Goal: Task Accomplishment & Management: Contribute content

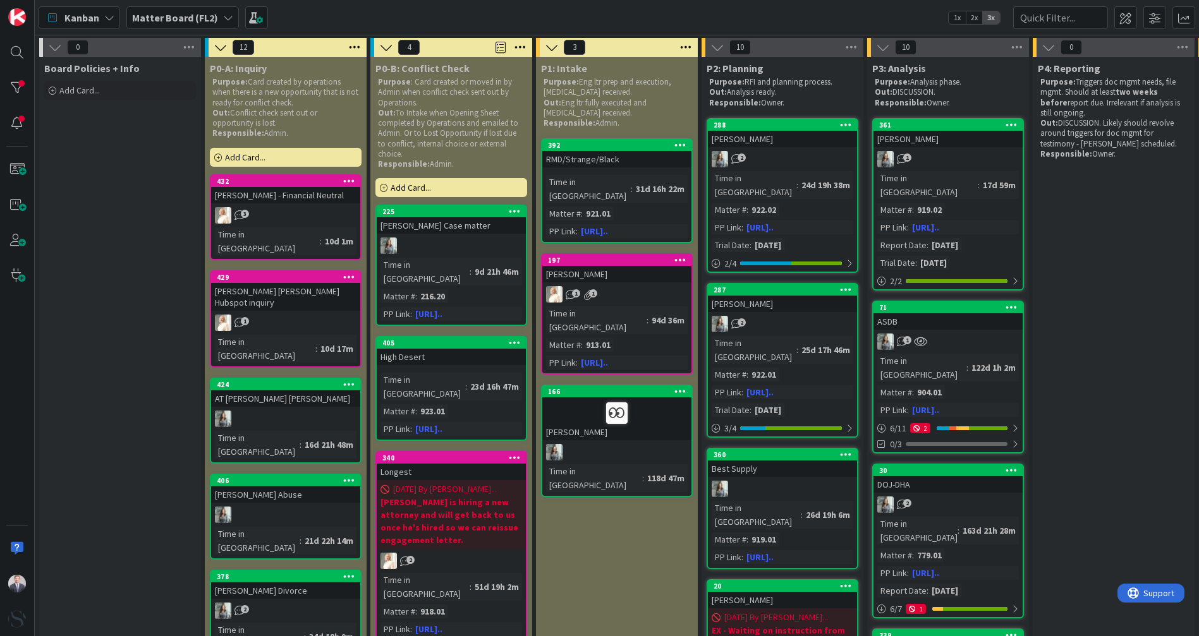
click at [176, 25] on div "Matter Board (FL2)" at bounding box center [182, 17] width 112 height 23
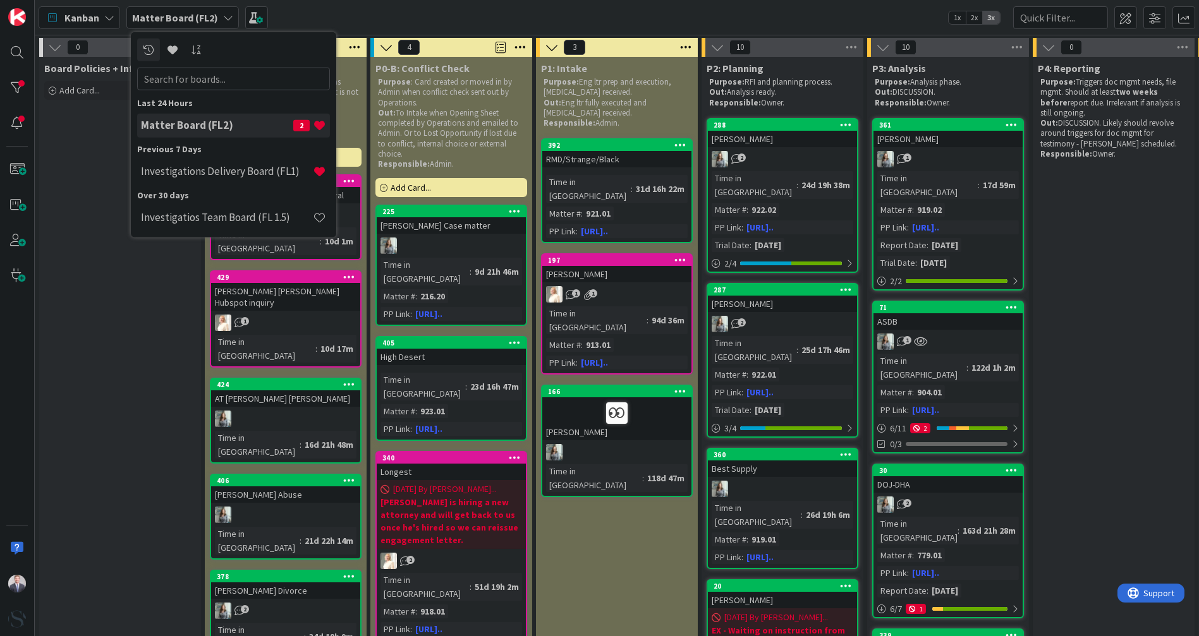
click at [186, 167] on h4 "Investigations Delivery Board (FL1)" at bounding box center [227, 171] width 172 height 13
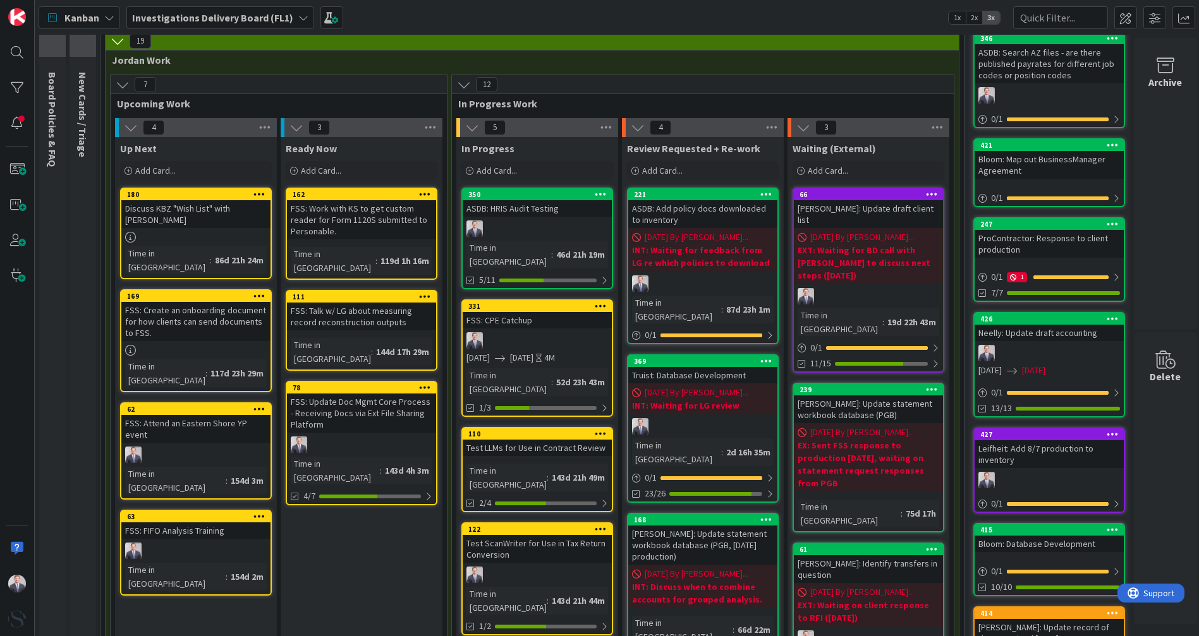
scroll to position [70, 0]
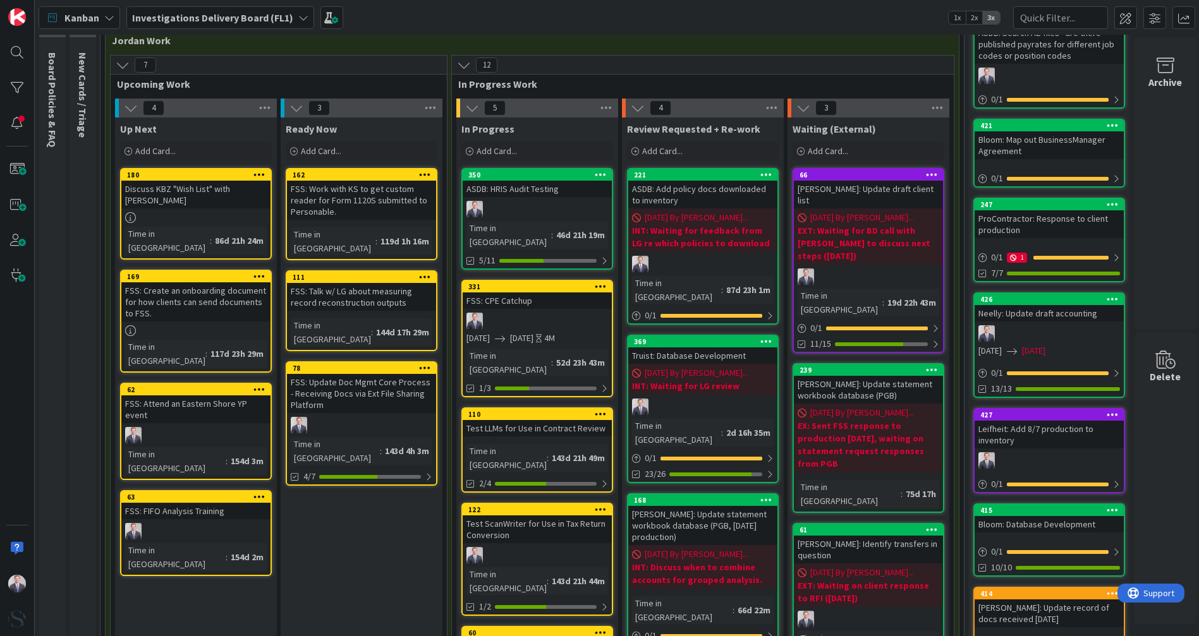
click at [586, 367] on span "[DATE] By [PERSON_NAME]..." at bounding box center [697, 373] width 104 height 13
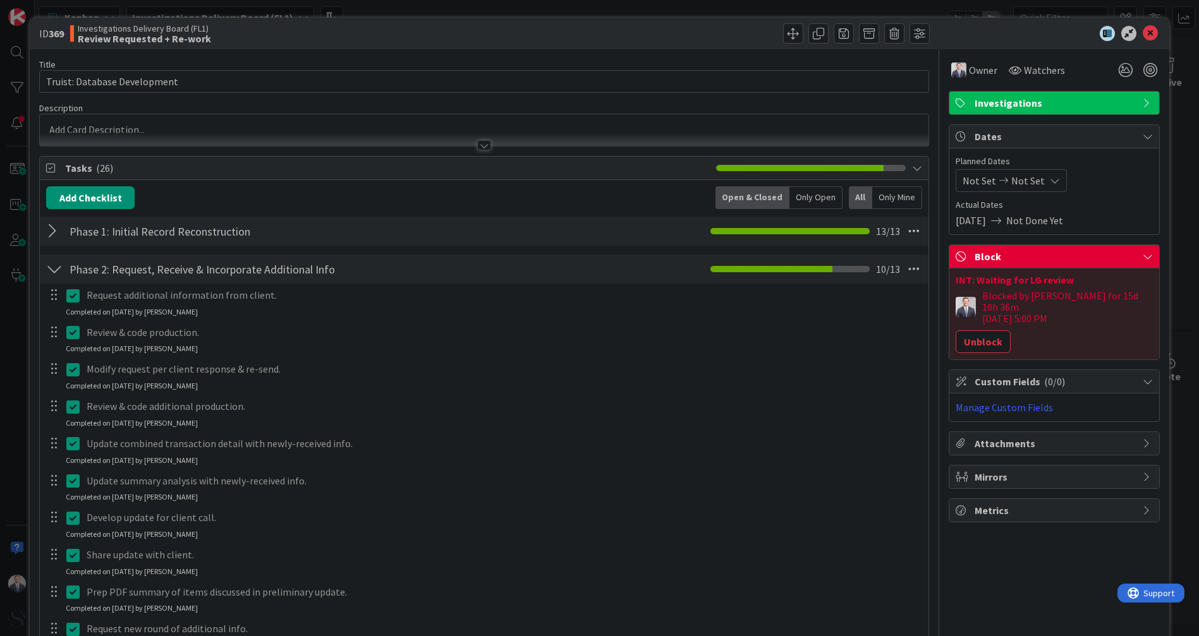
click at [586, 330] on button "Unblock" at bounding box center [982, 341] width 55 height 23
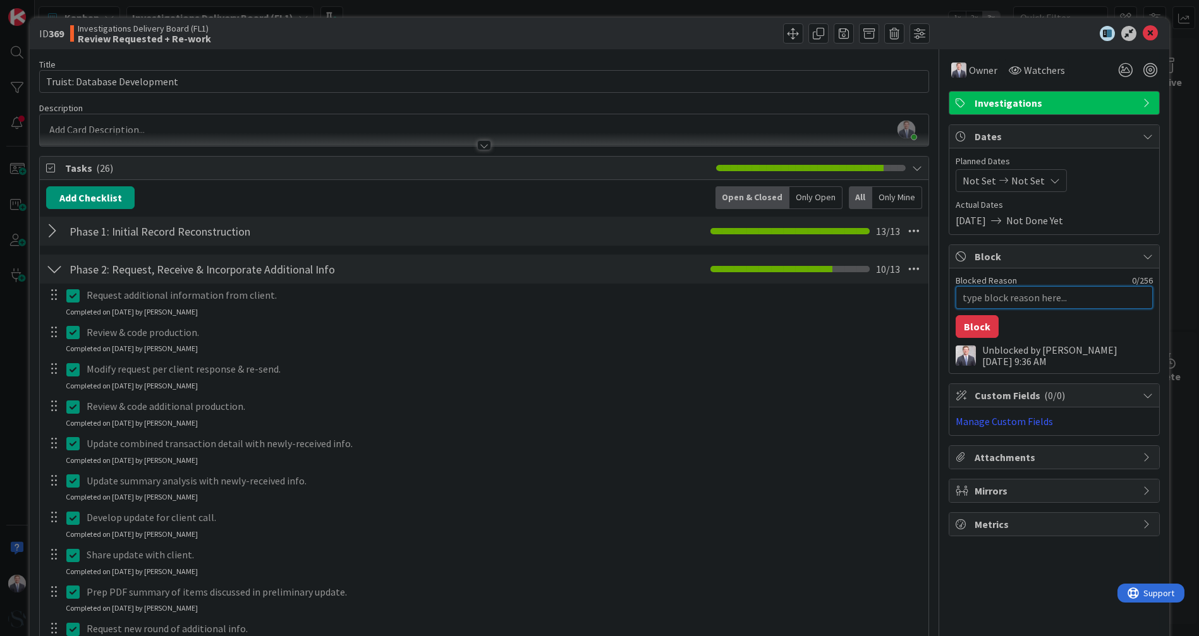
click at [586, 298] on textarea "Blocked Reason" at bounding box center [1053, 297] width 197 height 23
type textarea "x"
type textarea "I"
type textarea "x"
type textarea "IN"
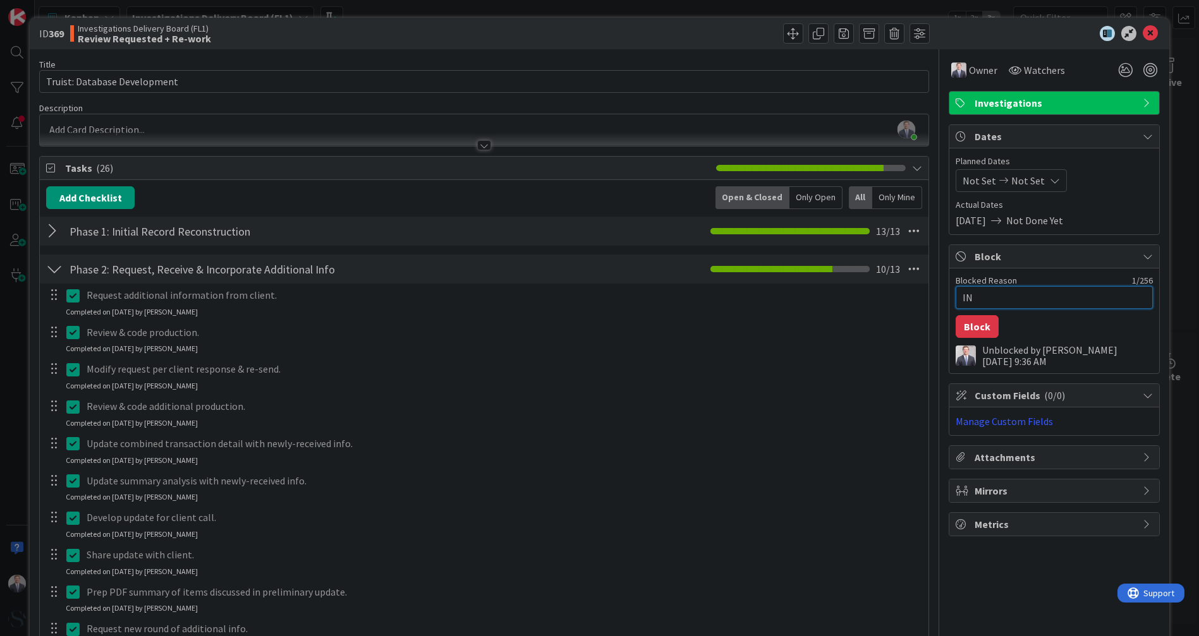
type textarea "x"
type textarea "INT"
type textarea "x"
type textarea "INT:"
type textarea "x"
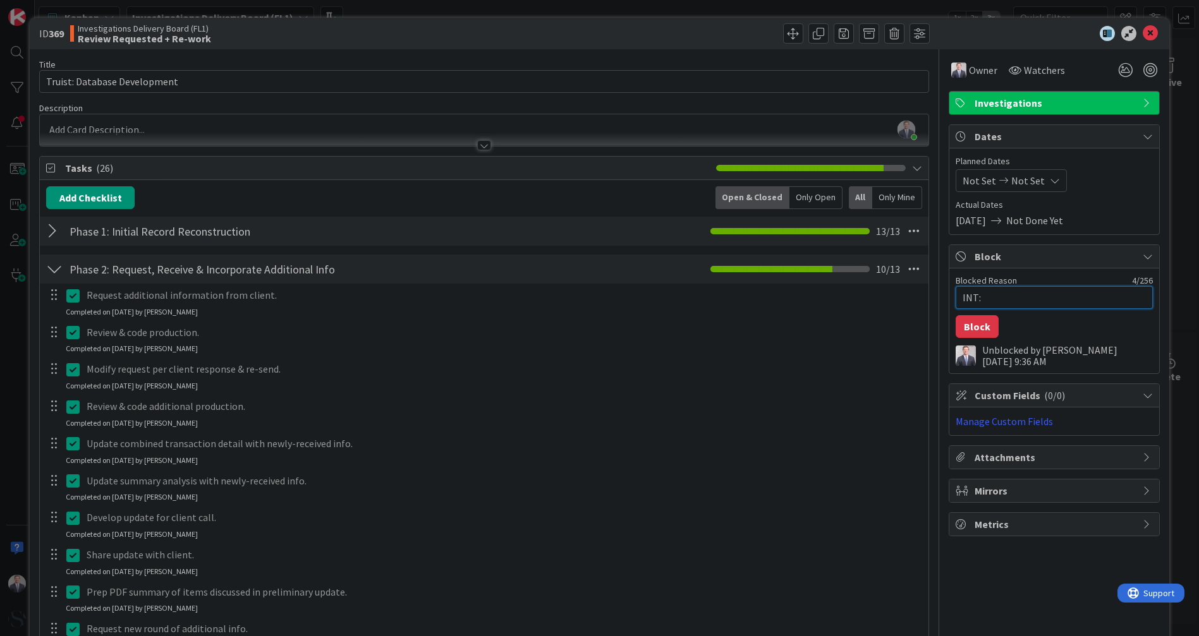
type textarea "INT:"
type textarea "x"
type textarea "INT: W"
type textarea "x"
type textarea "INT: Wa"
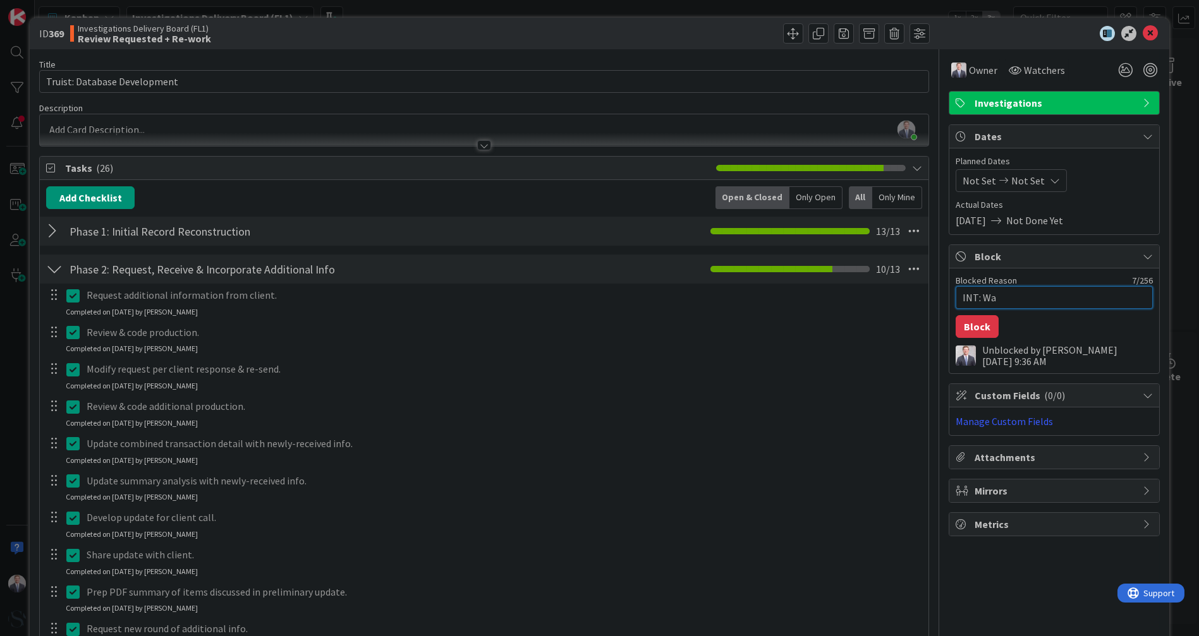
type textarea "x"
type textarea "INT: [PERSON_NAME]"
type textarea "x"
type textarea "INT: Wait"
type textarea "x"
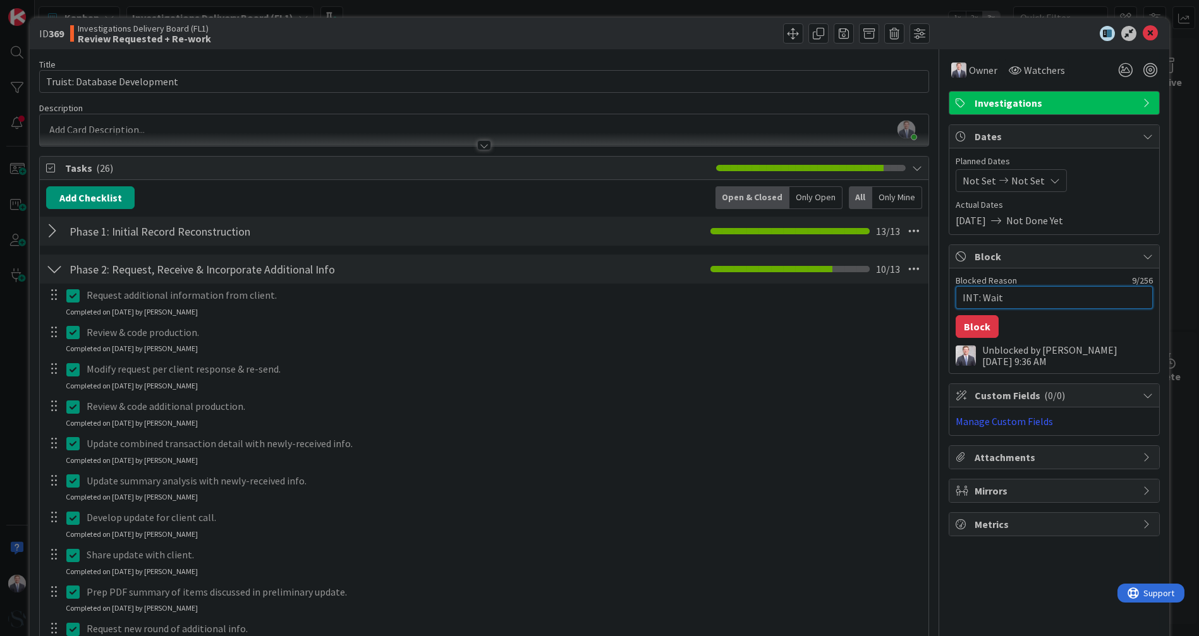
type textarea "INT: Waiti"
type textarea "x"
type textarea "INT: Waitin"
type textarea "x"
type textarea "INT: Waiting"
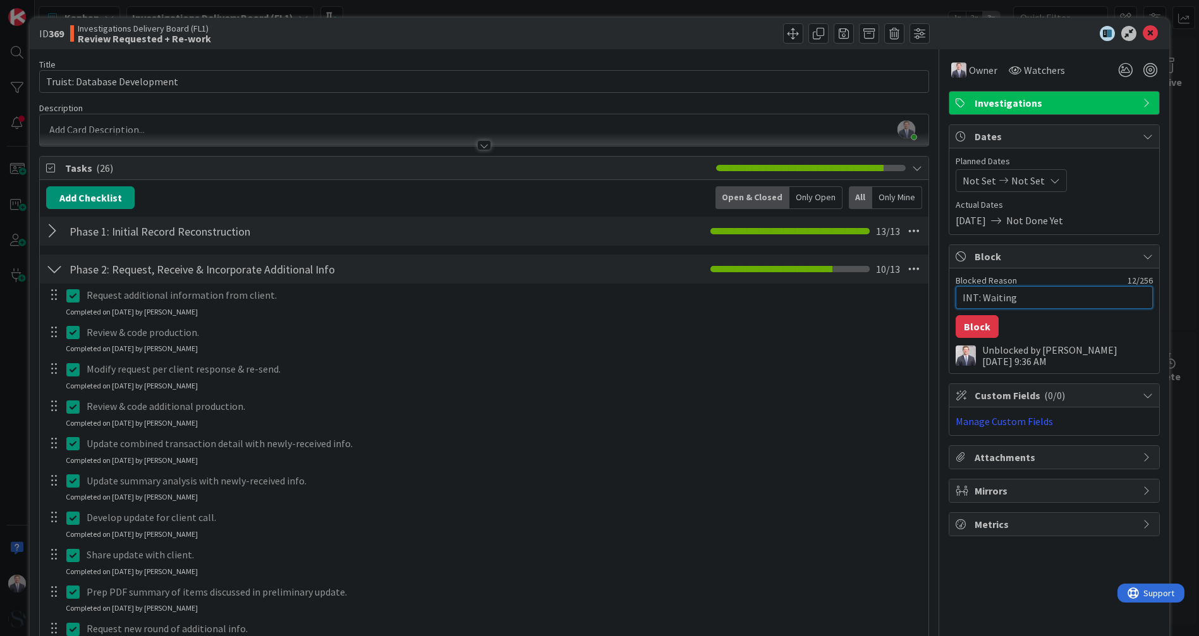
type textarea "x"
type textarea "INT: Waiting"
type textarea "x"
type textarea "INT: Waiting f"
type textarea "x"
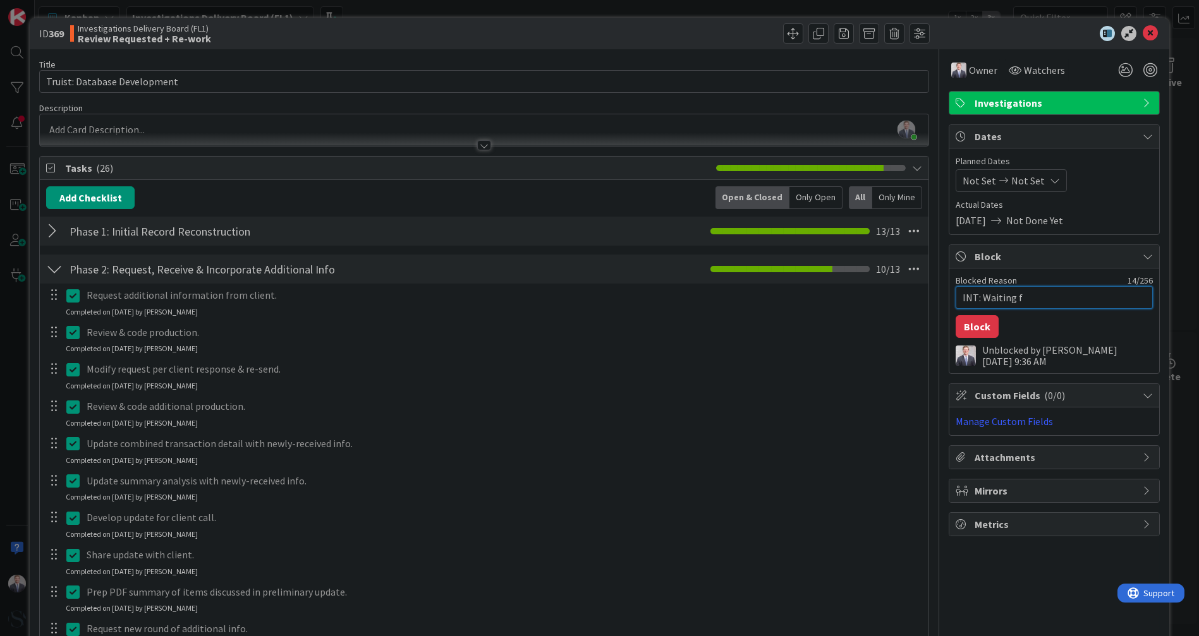
type textarea "INT: Waiting fo"
type textarea "x"
type textarea "INT: Waiting for"
type textarea "x"
type textarea "INT: Waiting for"
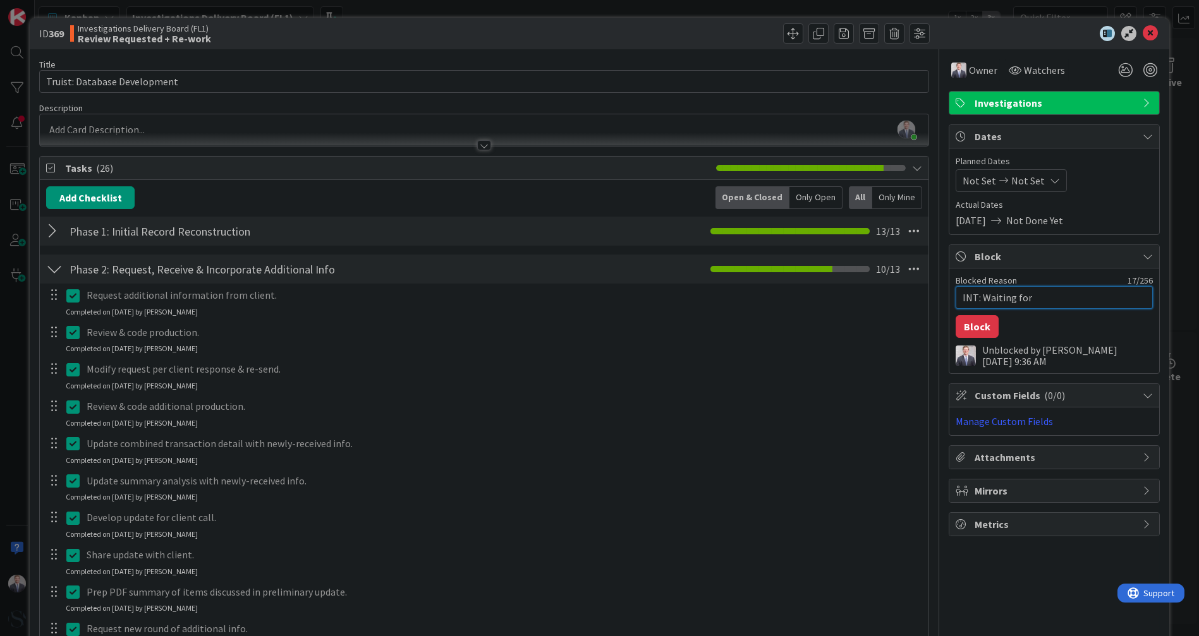
type textarea "x"
type textarea "INT: Waiting for L"
type textarea "x"
type textarea "INT: Waiting for LG"
type textarea "x"
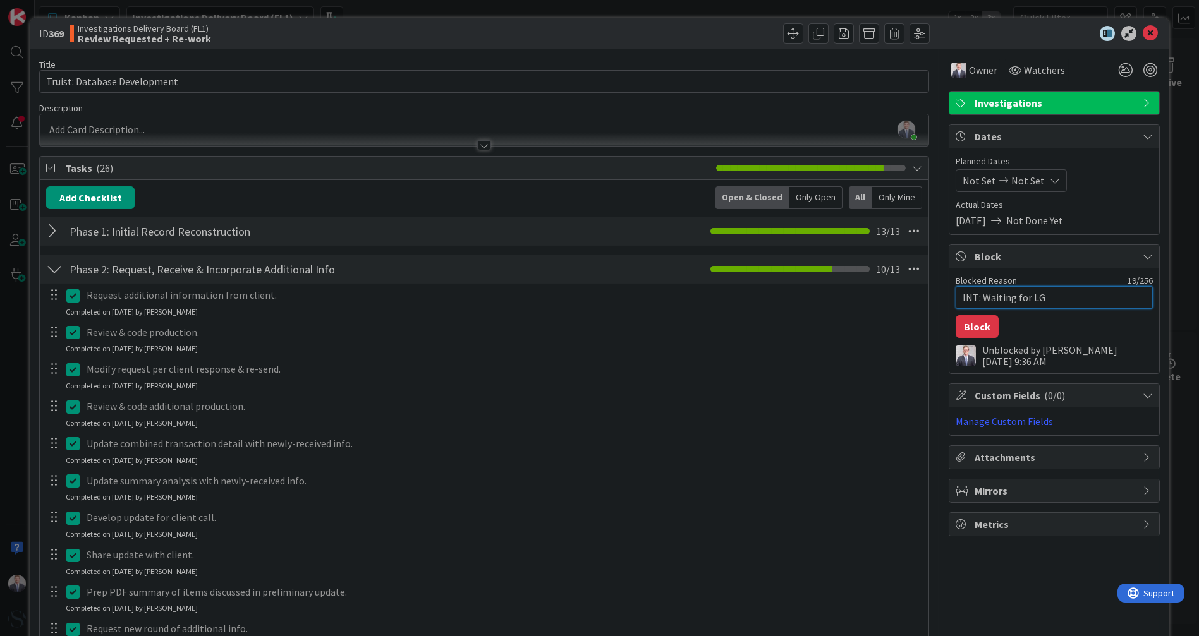
type textarea "INT: Waiting for LG"
type textarea "x"
type textarea "INT: Waiting for LG t"
type textarea "x"
type textarea "INT: Waiting for LG to"
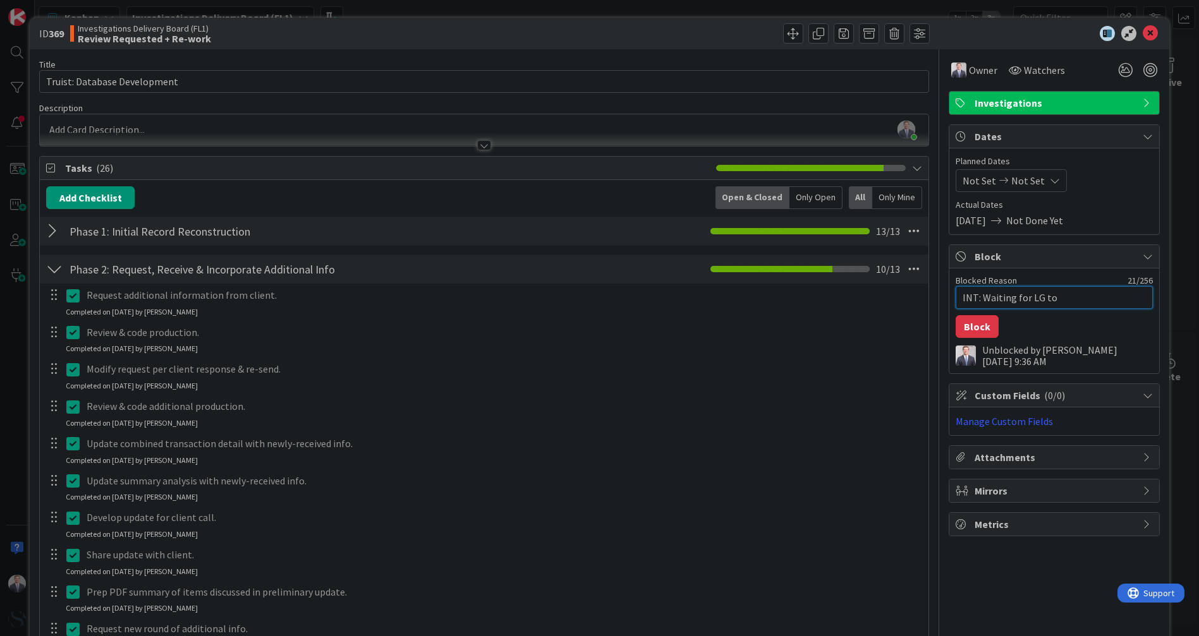
type textarea "x"
type textarea "INT: Waiting for LG to"
type textarea "x"
type textarea "INT: Waiting for LG to s"
type textarea "x"
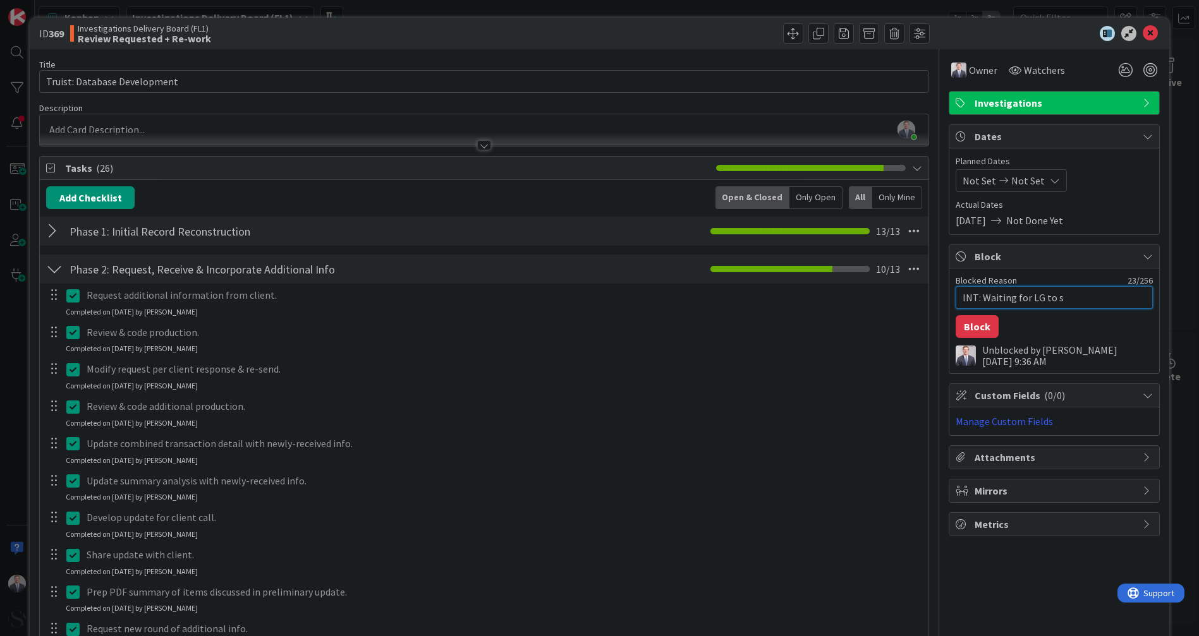
type textarea "INT: Waiting for LG to sh"
type textarea "x"
type textarea "INT: Waiting for LG to sha"
type textarea "x"
type textarea "INT: Waiting for LG to share"
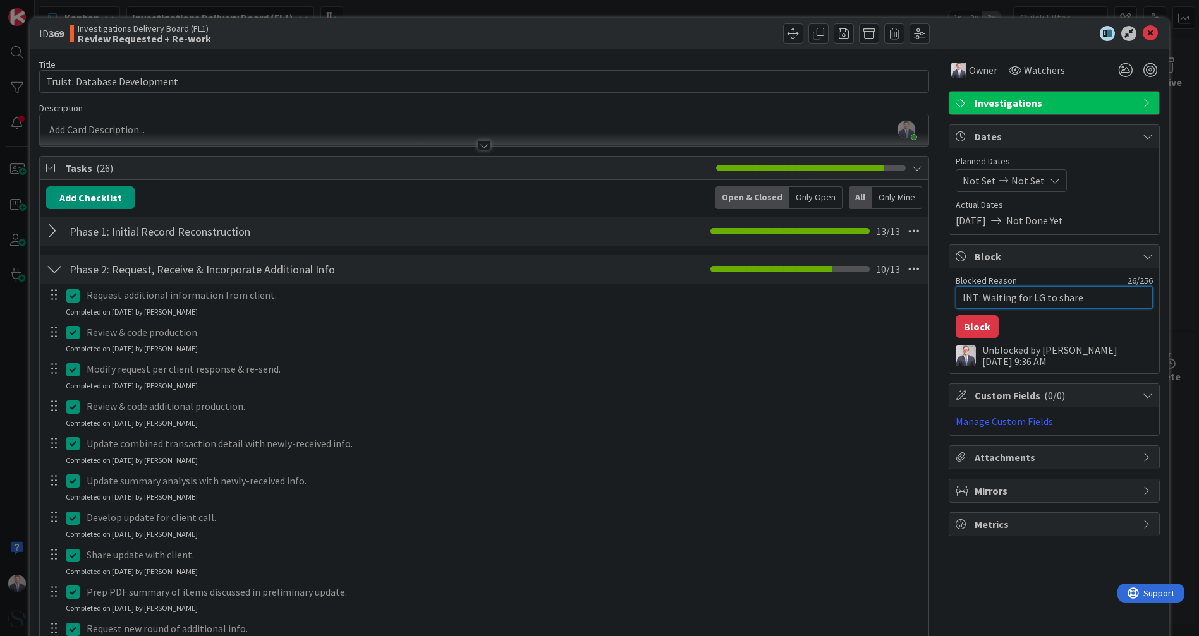
type textarea "x"
type textarea "INT: Waiting for LG to share"
type textarea "x"
type textarea "INT: Waiting for LG to share w"
type textarea "x"
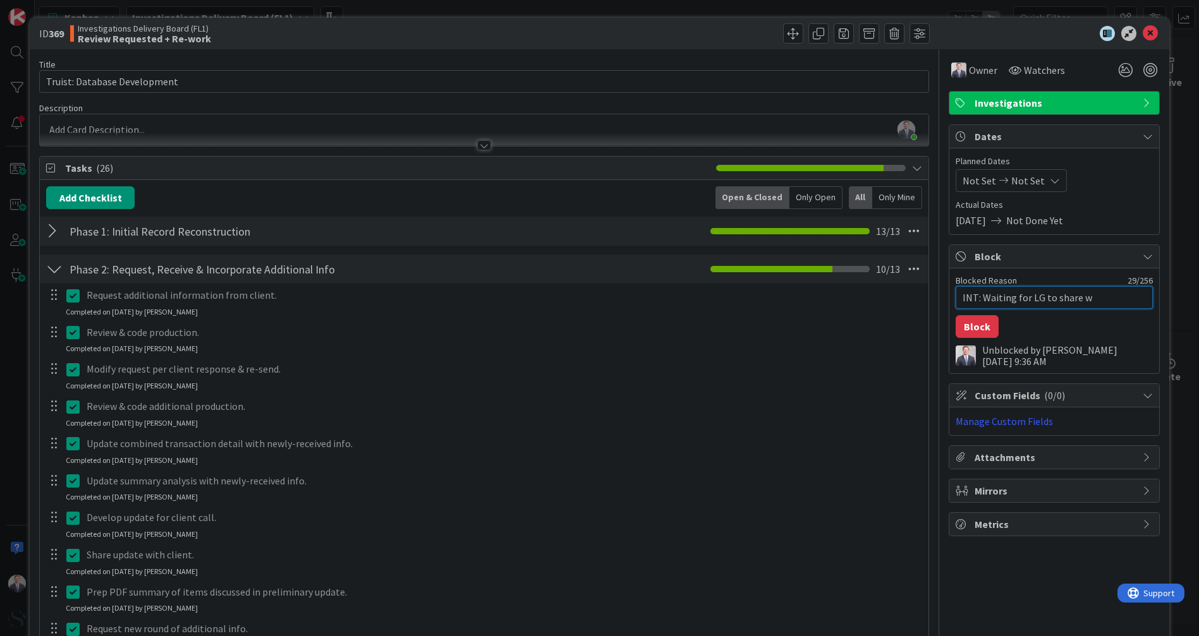
type textarea "INT: Waiting for LG to share wi"
type textarea "x"
type textarea "INT: Waiting for LG to share wit"
type textarea "x"
type textarea "INT: Waiting for LG to share with"
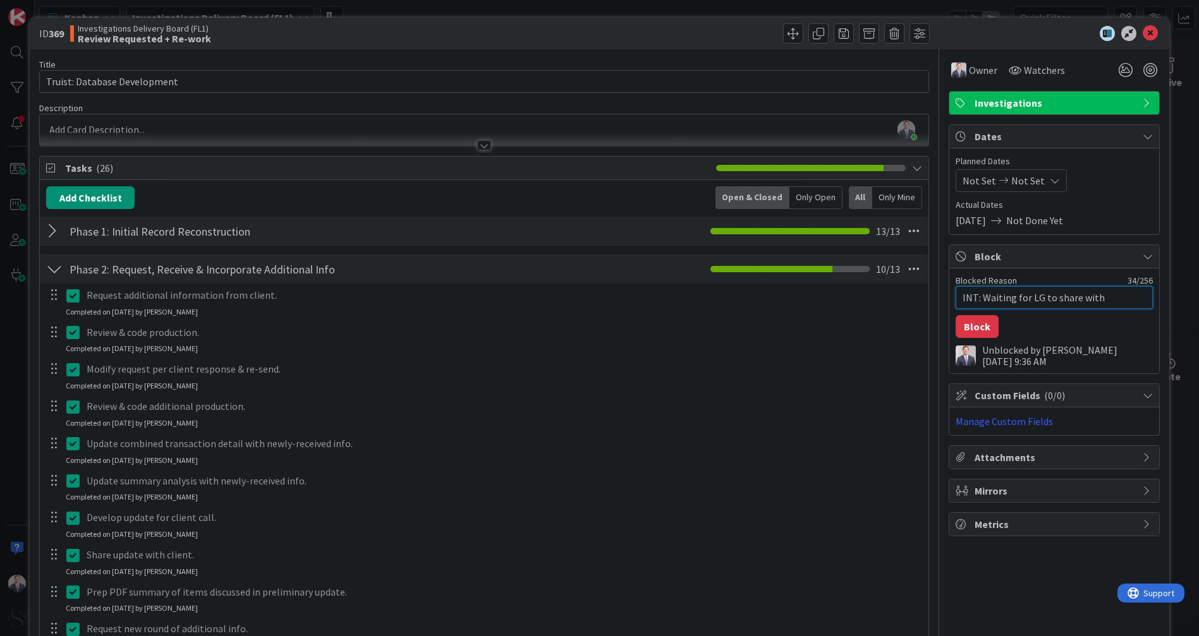
type textarea "x"
type textarea "INT: Waiting for LG to share with"
type textarea "x"
type textarea "INT: Waiting for LG to share with c"
type textarea "x"
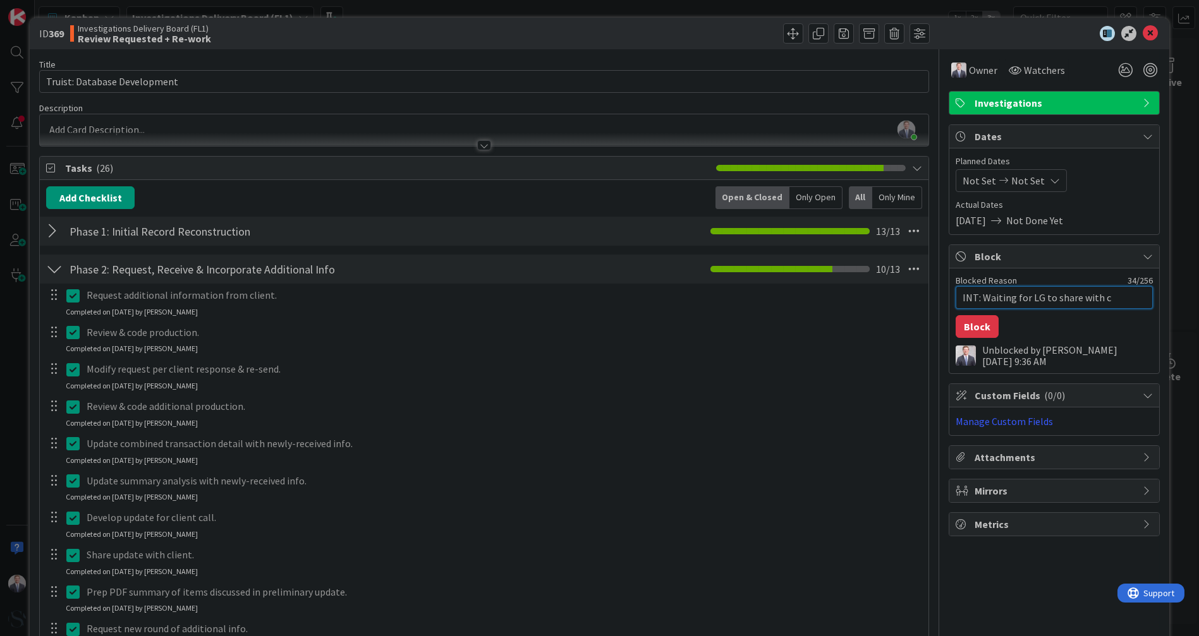
type textarea "INT: Waiting for LG to share with cl"
type textarea "x"
type textarea "INT: Waiting for LG to share with cli"
type textarea "x"
type textarea "INT: Waiting for LG to share with clie"
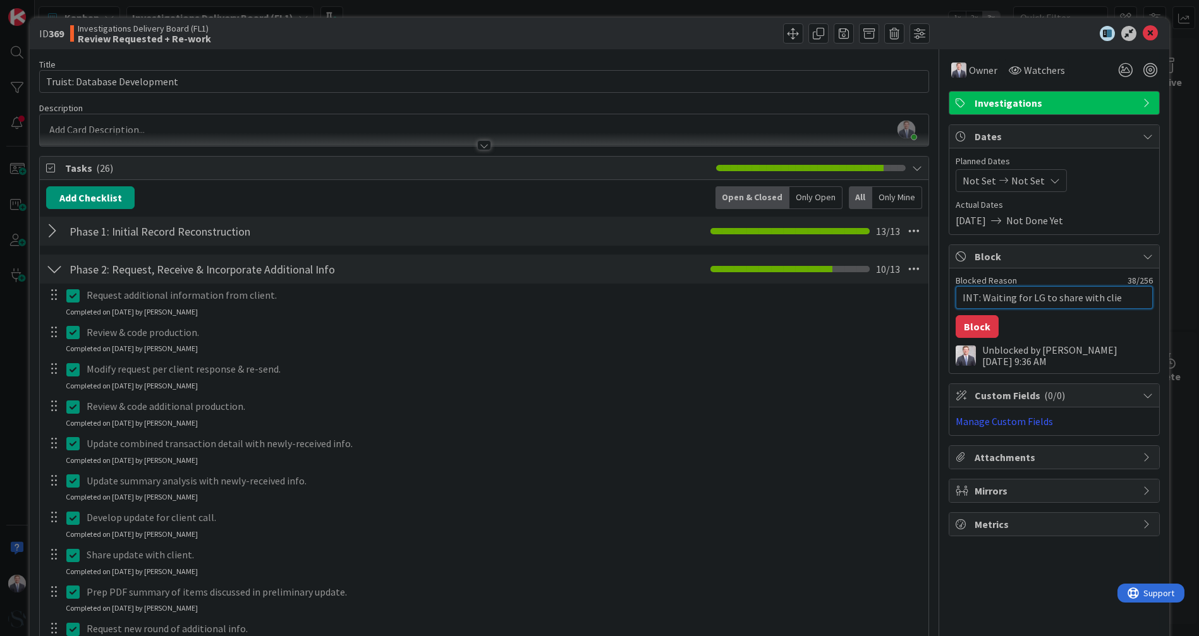
type textarea "x"
type textarea "INT: Waiting for LG to share with clien"
type textarea "x"
type textarea "INT: Waiting for LG to share with client"
click at [586, 325] on button "Block" at bounding box center [976, 326] width 43 height 23
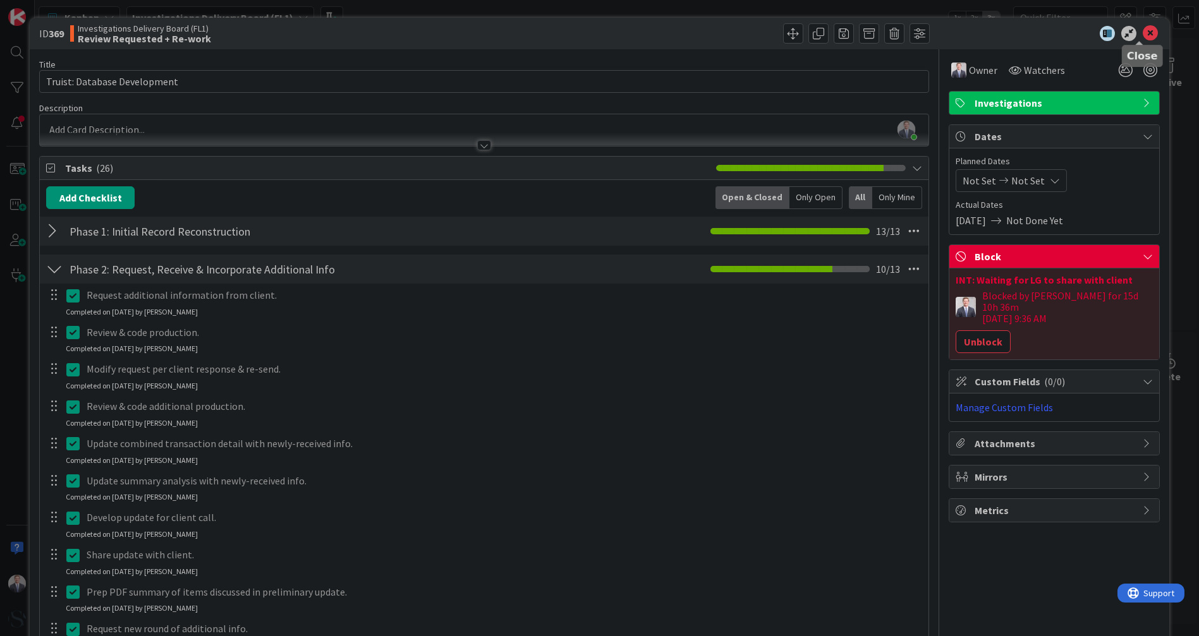
click at [586, 33] on icon at bounding box center [1149, 33] width 15 height 15
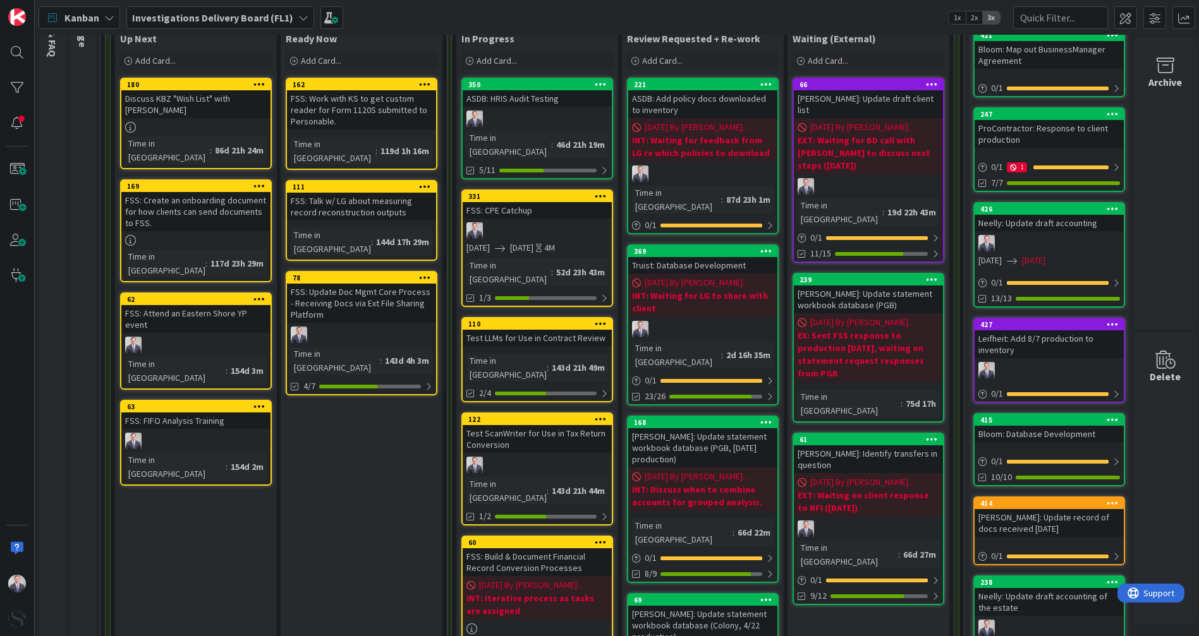
scroll to position [140, 0]
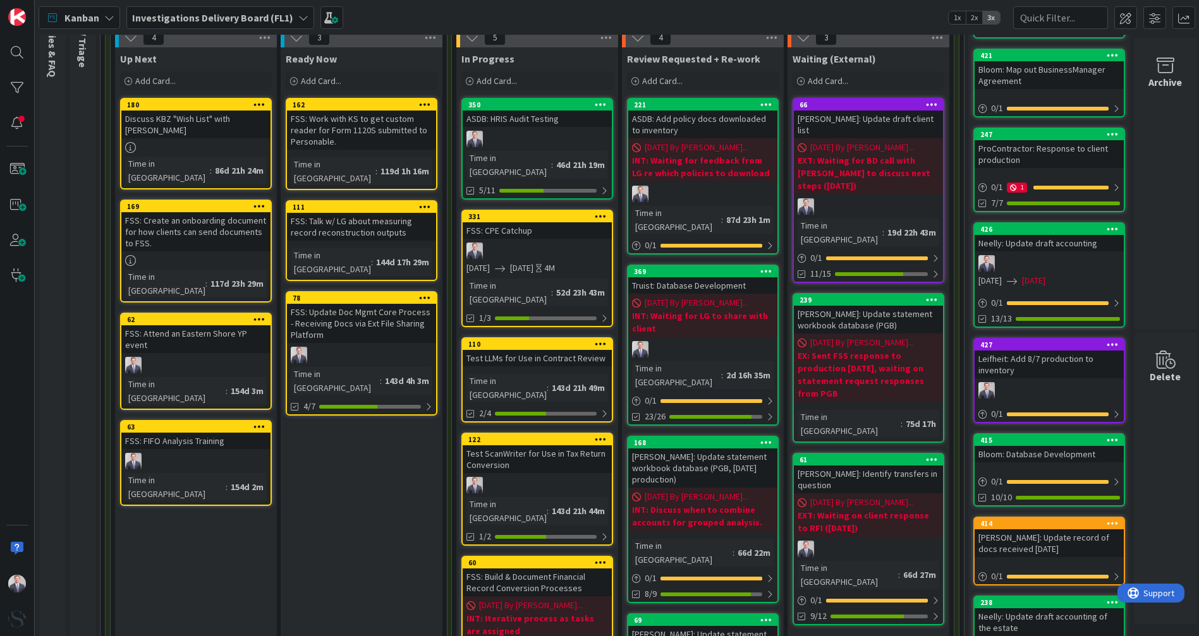
click at [498, 243] on div at bounding box center [537, 251] width 149 height 16
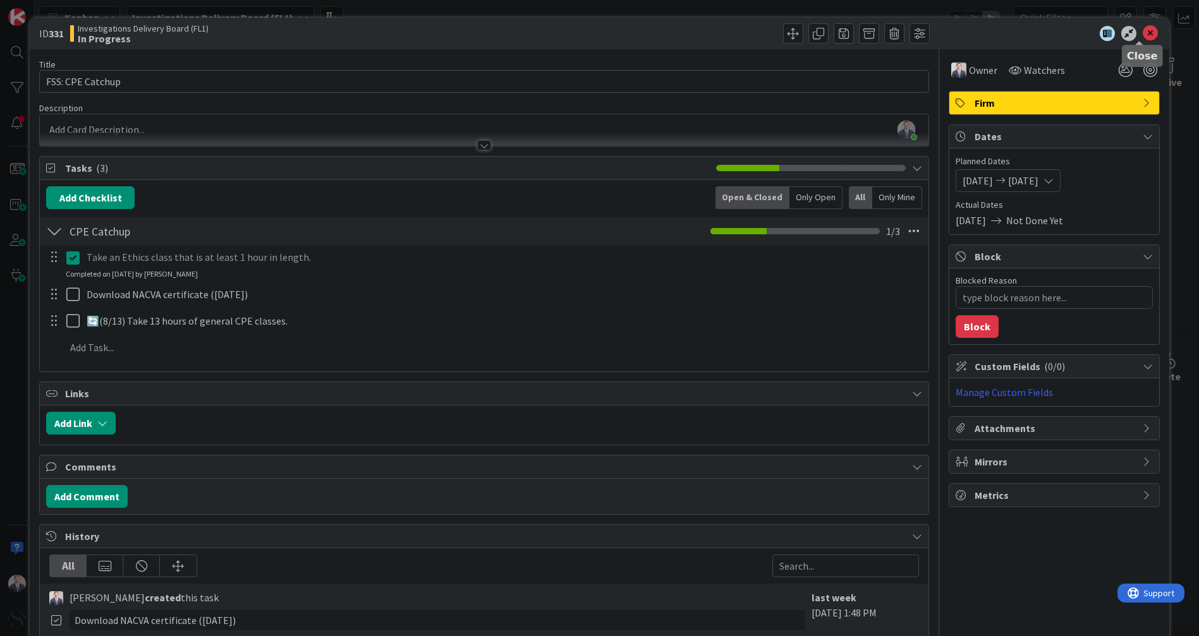
click at [586, 37] on icon at bounding box center [1149, 33] width 15 height 15
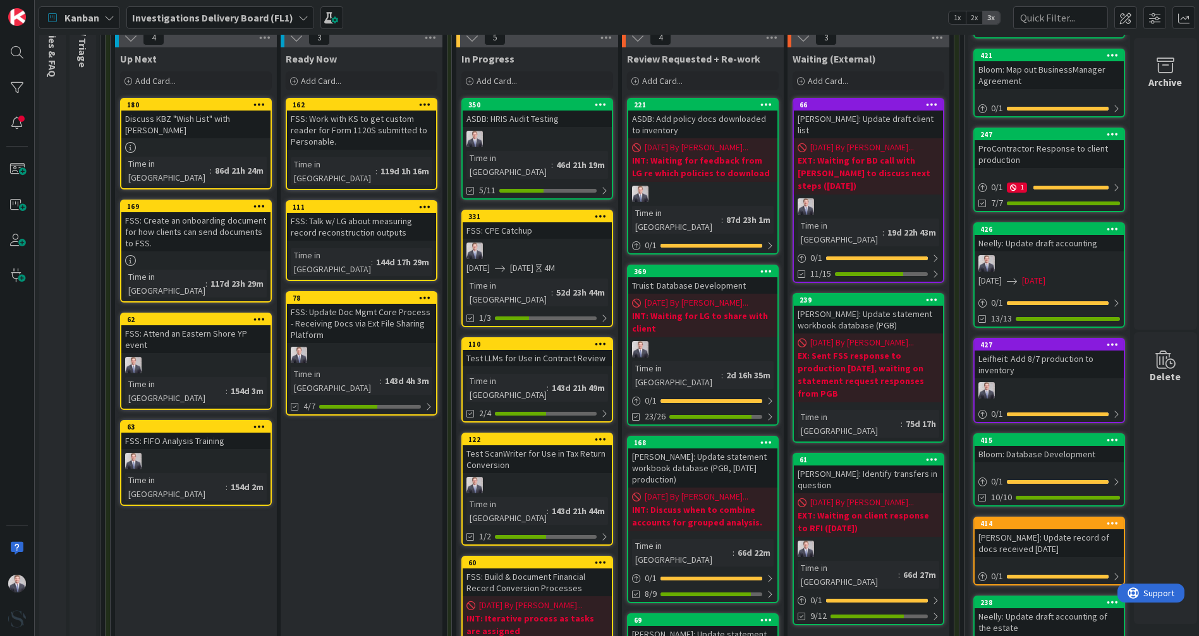
click at [330, 394] on div "Ready Now Add Card... 162 FSS: Work with KS to get custom reader for Form 1120S…" at bounding box center [362, 427] width 162 height 760
click at [406, 394] on div "Ready Now Add Card... 162 FSS: Work with KS to get custom reader for Form 1120S…" at bounding box center [362, 427] width 162 height 760
click at [566, 123] on div "ASDB: HRIS Audit Testing" at bounding box center [537, 119] width 149 height 16
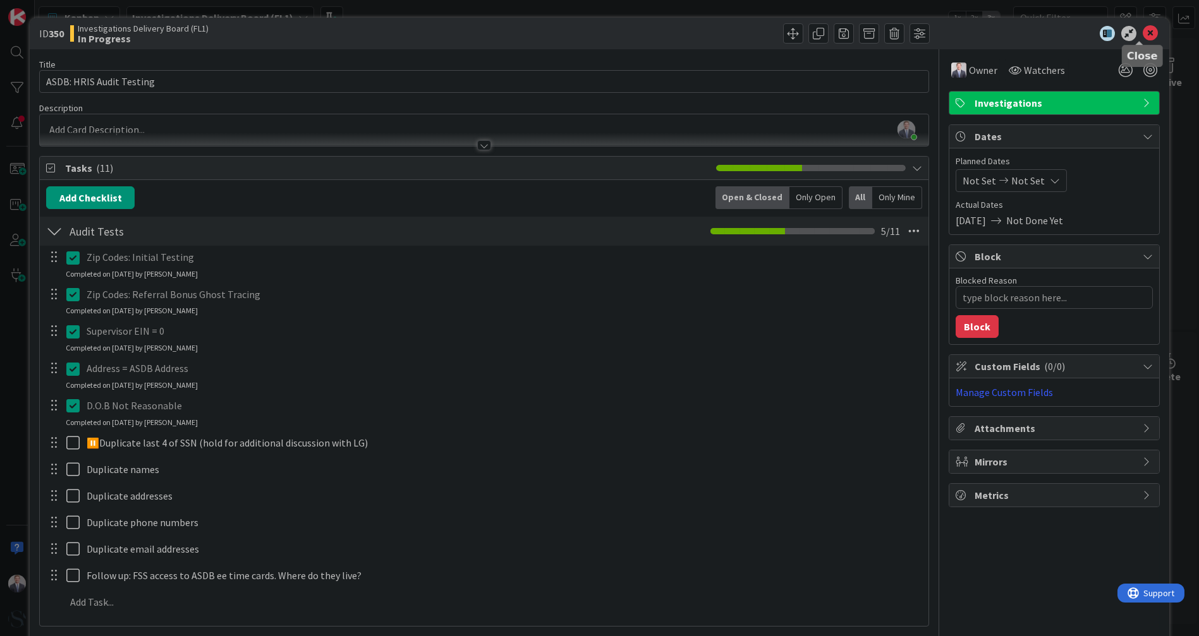
click at [586, 28] on icon at bounding box center [1149, 33] width 15 height 15
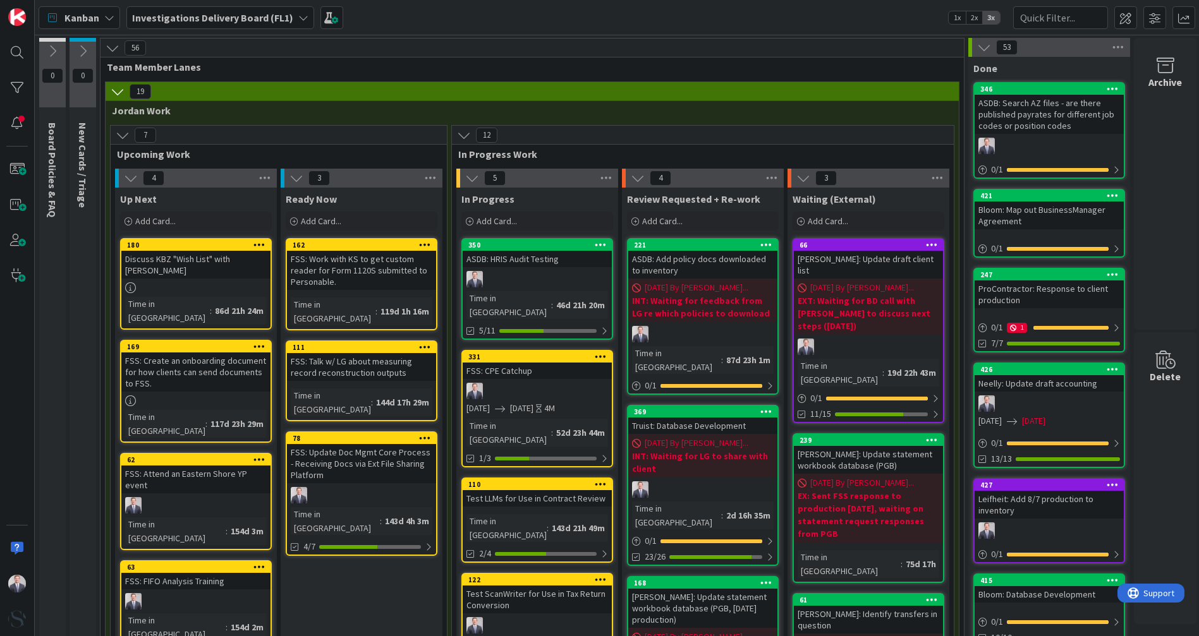
click at [532, 219] on div "Add Card..." at bounding box center [537, 221] width 152 height 19
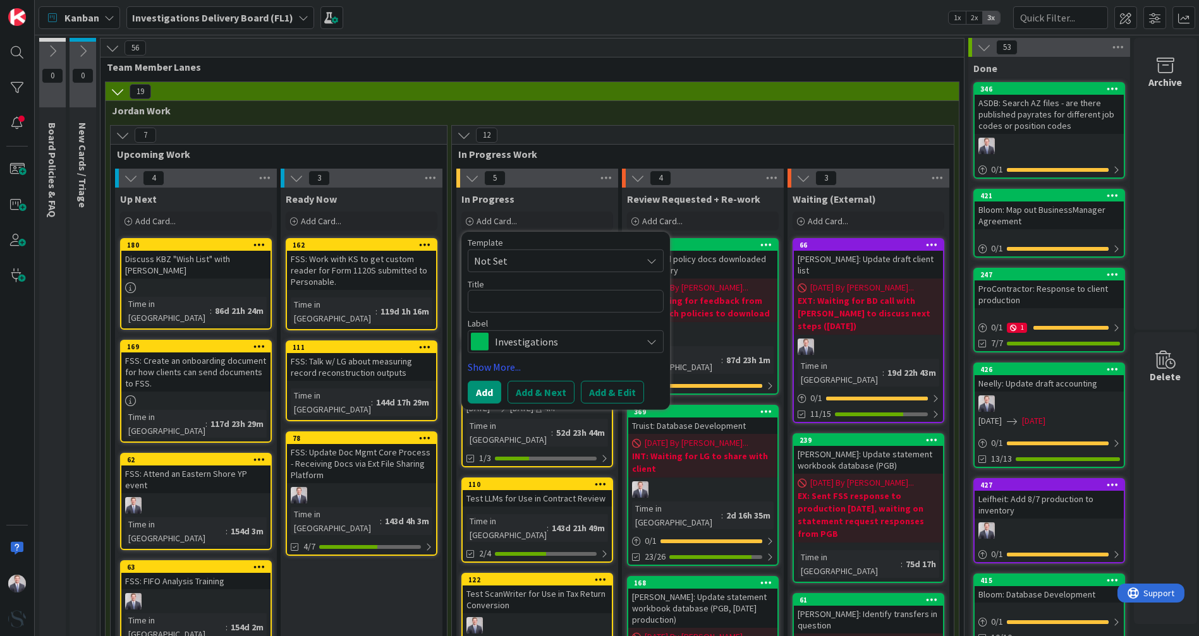
type textarea "x"
type textarea "B"
type textarea "x"
type textarea "Bl"
type textarea "x"
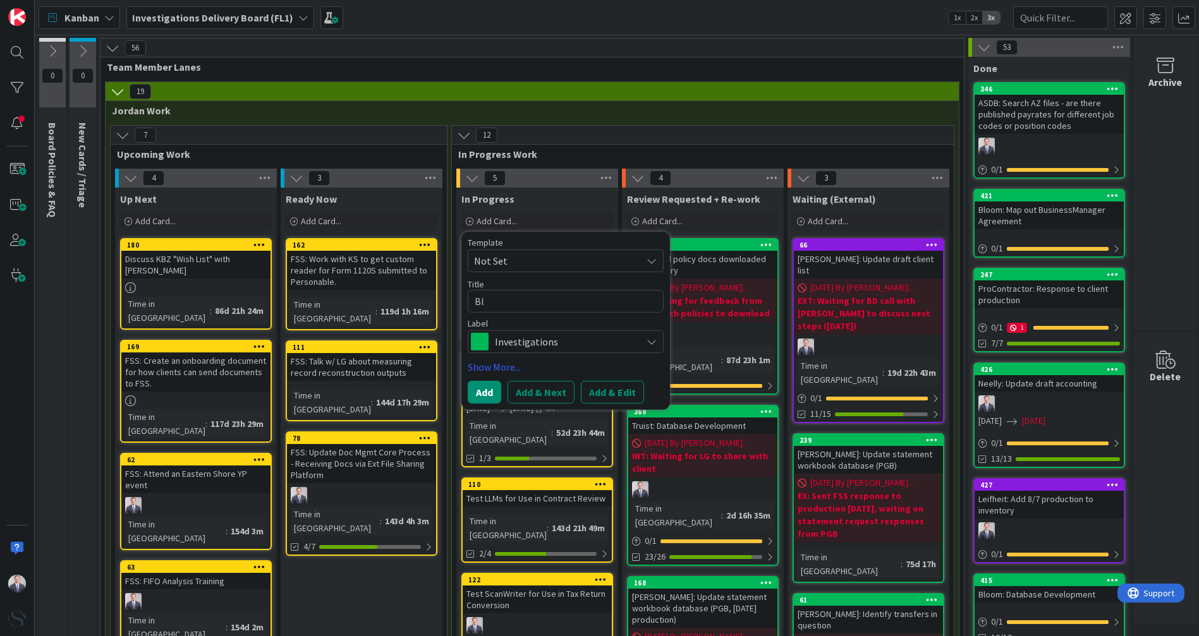
type textarea "Blo"
type textarea "x"
type textarea "Bloo"
type textarea "x"
type textarea "Bloom"
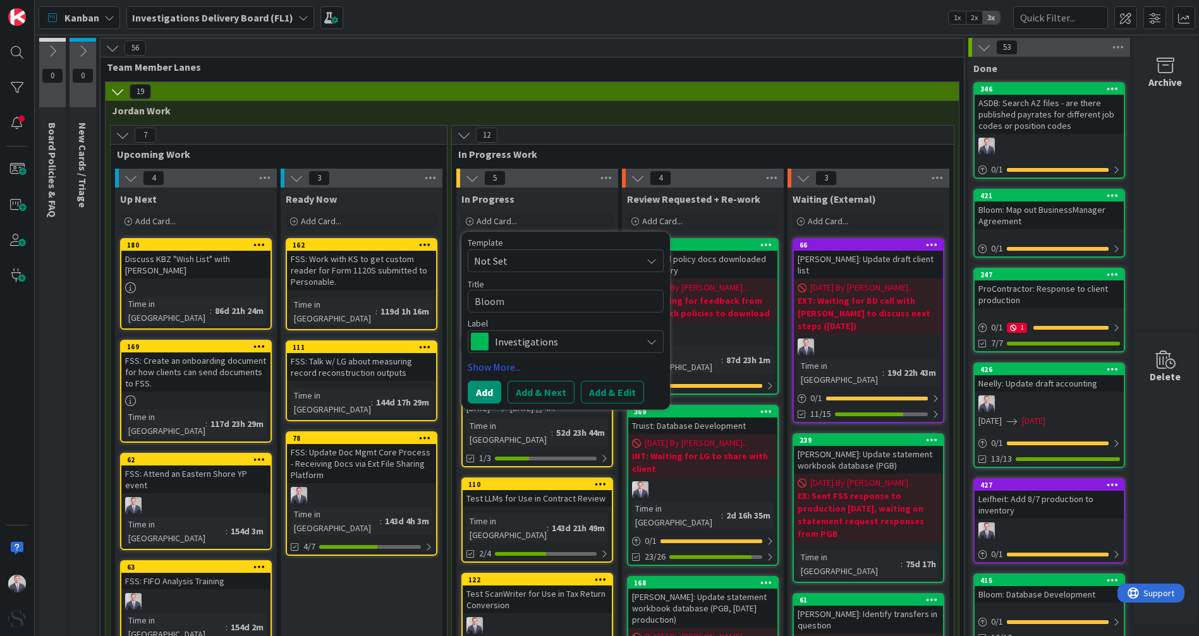
type textarea "x"
type textarea "Bloom:"
type textarea "x"
type textarea "Bloom:"
type textarea "x"
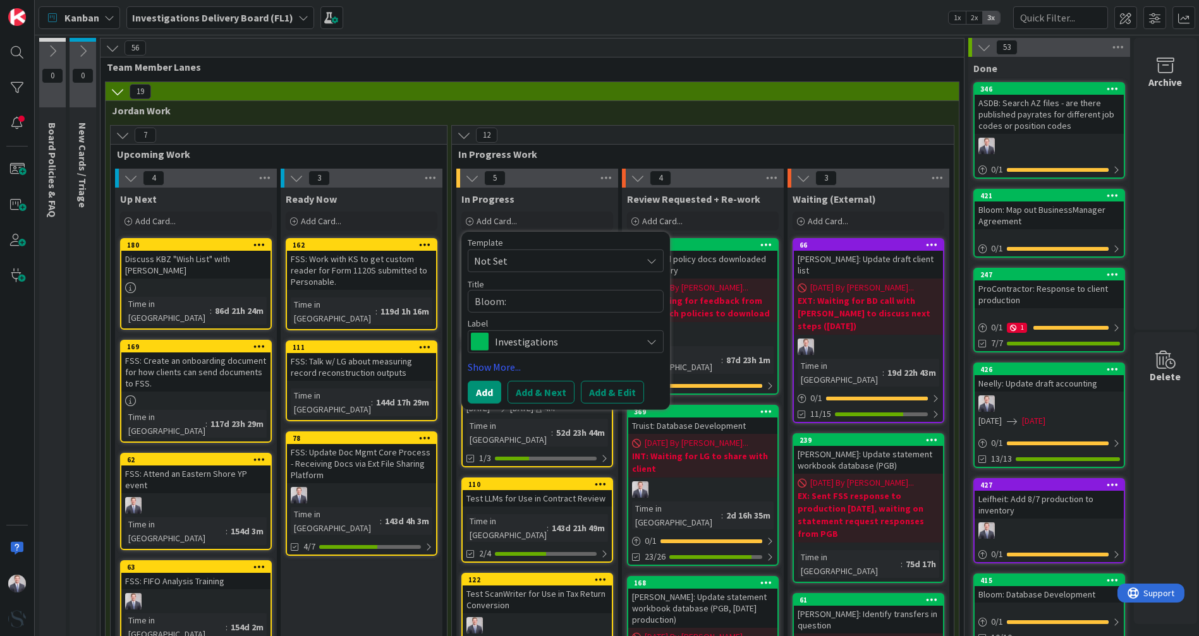
type textarea "Bloom: R"
type textarea "x"
type textarea "Bloom: Re"
type textarea "x"
type textarea "Bloom: Rei"
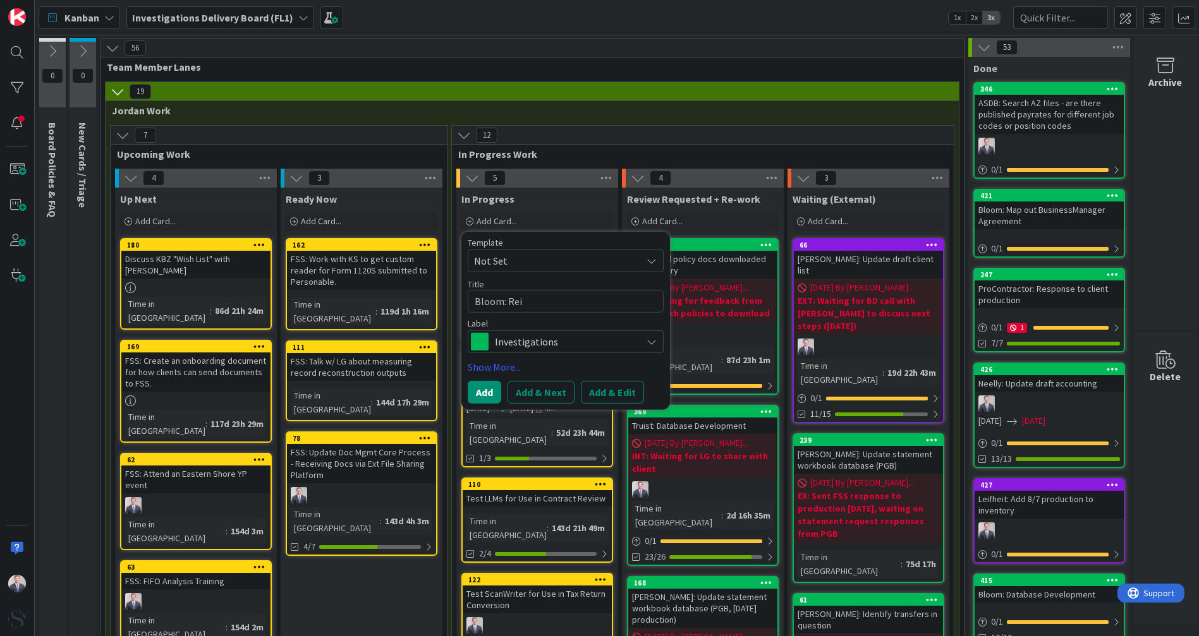
type textarea "x"
type textarea "Bloom: Re"
type textarea "x"
type textarea "Bloom: Rev"
type textarea "x"
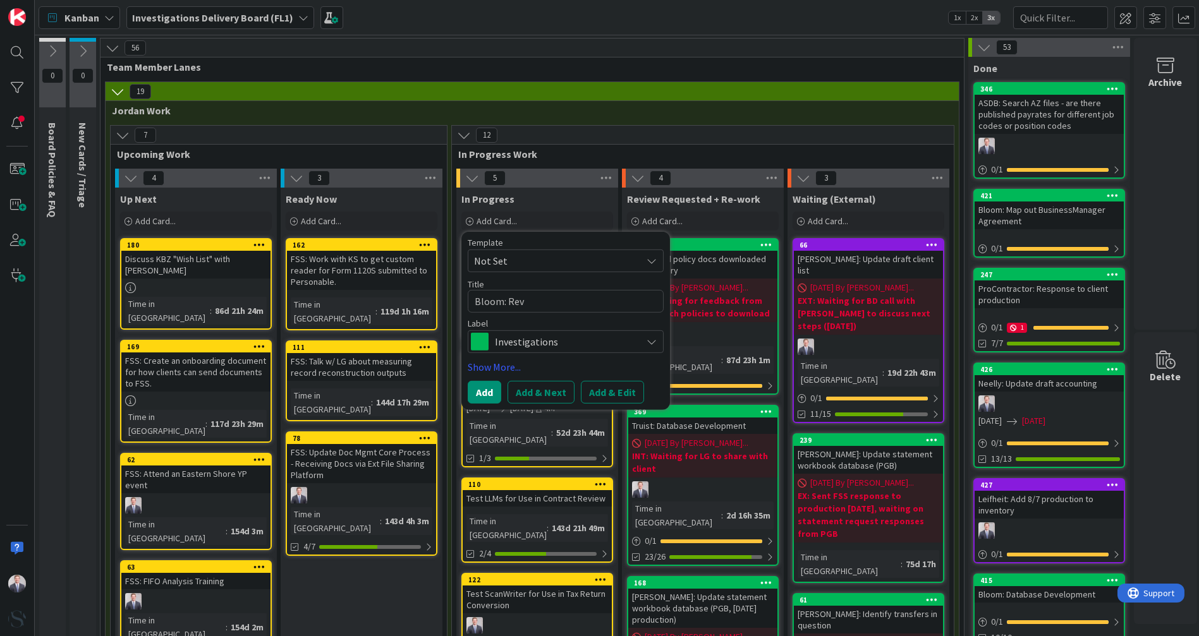
type textarea "Bloom: Revi"
type textarea "x"
type textarea "Bloom: Revie"
type textarea "x"
type textarea "Bloom: Review"
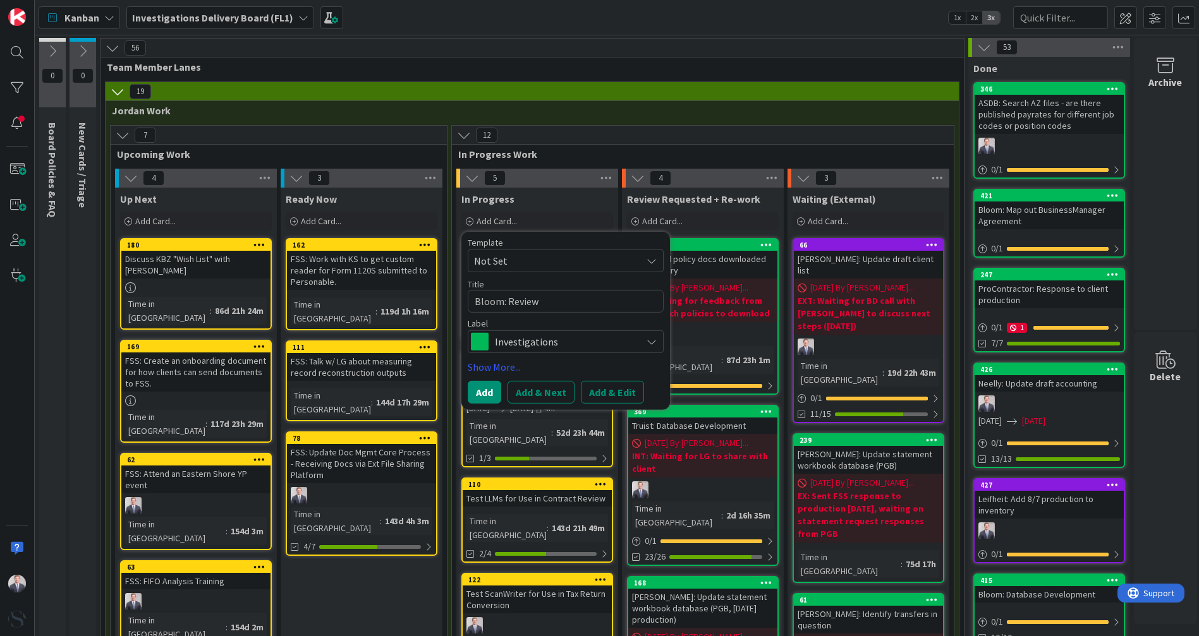
type textarea "x"
type textarea "Bloom: Review"
type textarea "x"
type textarea "Bloom: Revie"
type textarea "x"
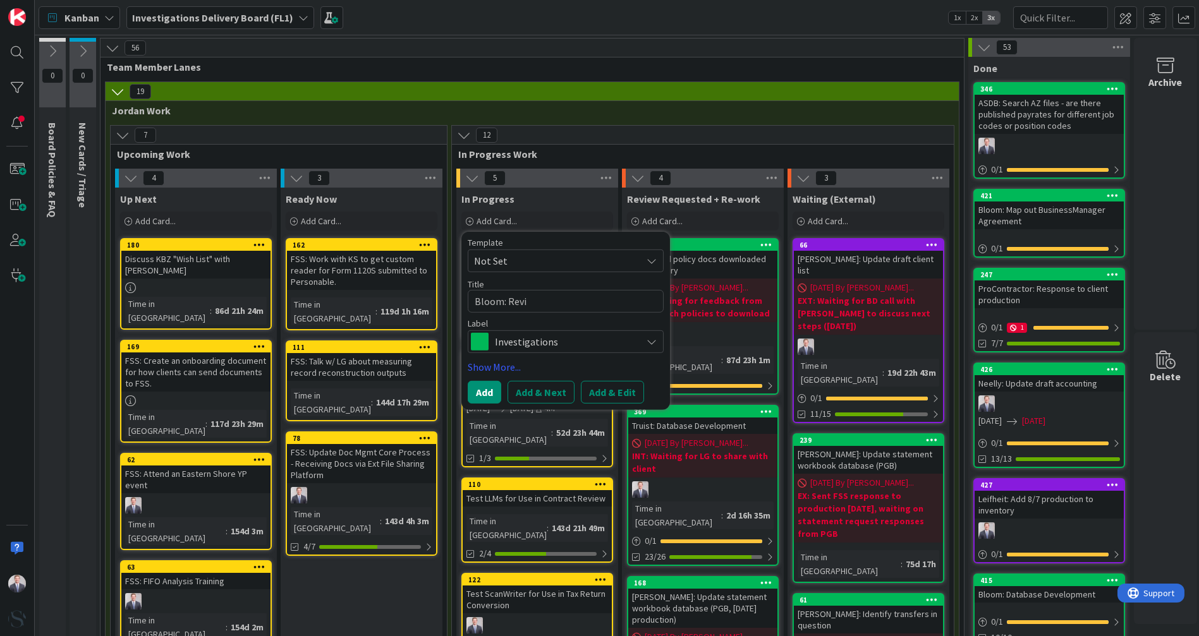
type textarea "Bloom: Rev"
type textarea "x"
type textarea "Bloom: Re"
type textarea "x"
type textarea "Bloom: R"
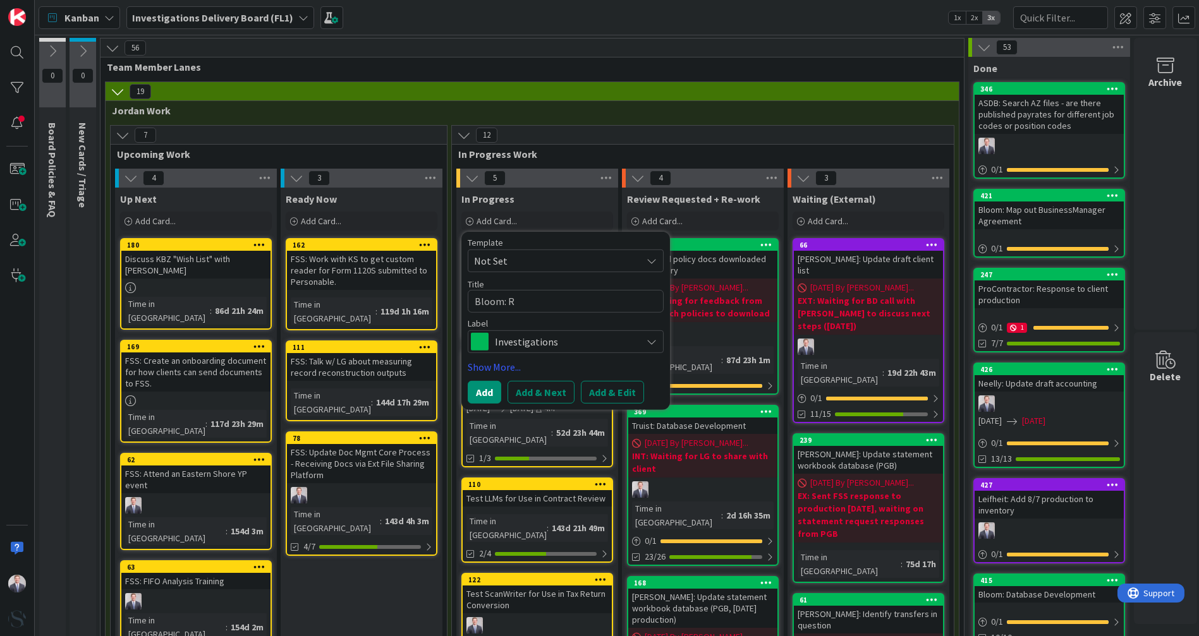
type textarea "x"
type textarea "Bloom:"
type textarea "x"
type textarea "Bloom: P"
type textarea "x"
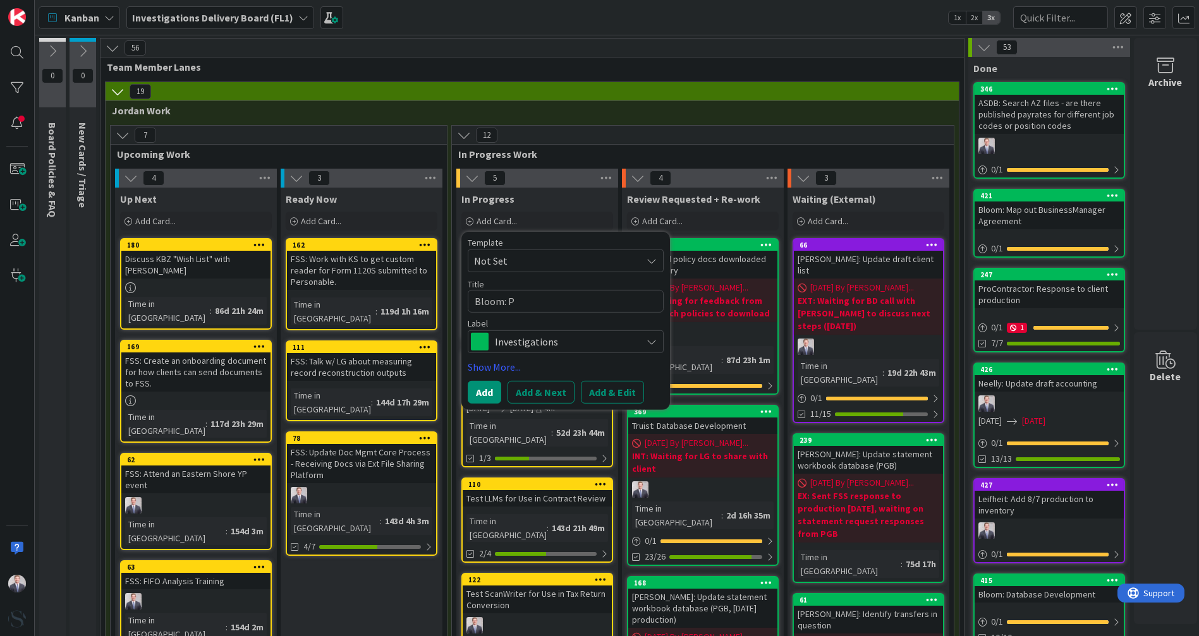
type textarea "Bloom: Pr"
type textarea "x"
type textarea "Bloom: Pro"
type textarea "x"
type textarea "Bloom: Prod"
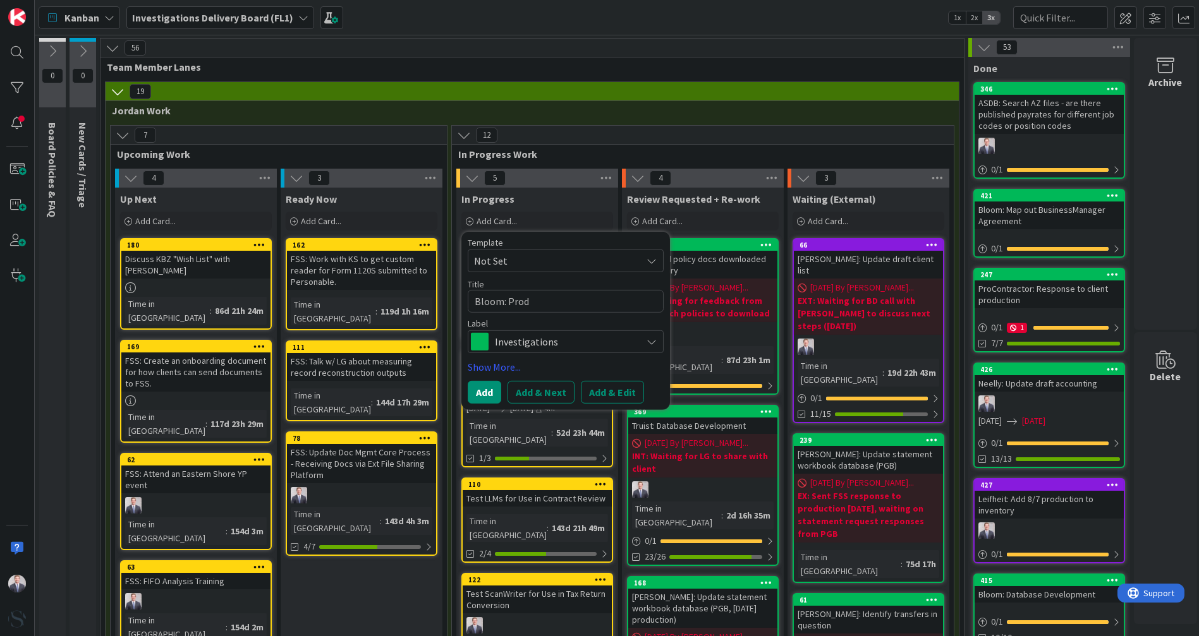
type textarea "x"
type textarea "Bloom: Produc"
type textarea "x"
type textarea "Bloom: Product"
type textarea "x"
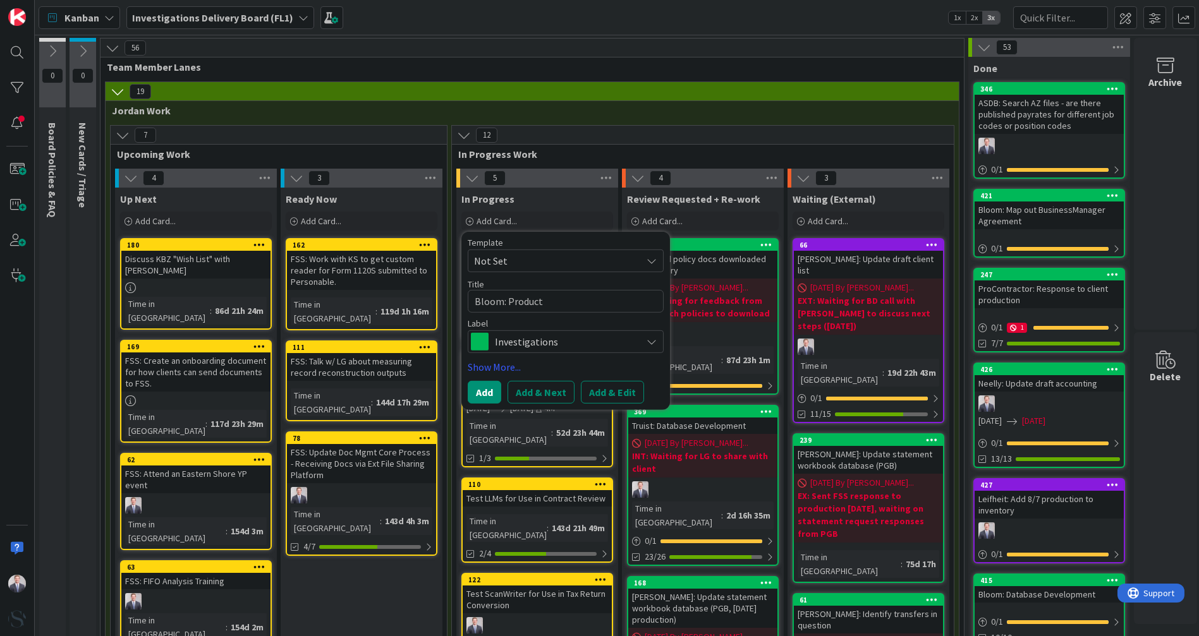
type textarea "Bloom: Producti"
type textarea "x"
type textarea "Bloom: Productio"
type textarea "x"
type textarea "Bloom: Production"
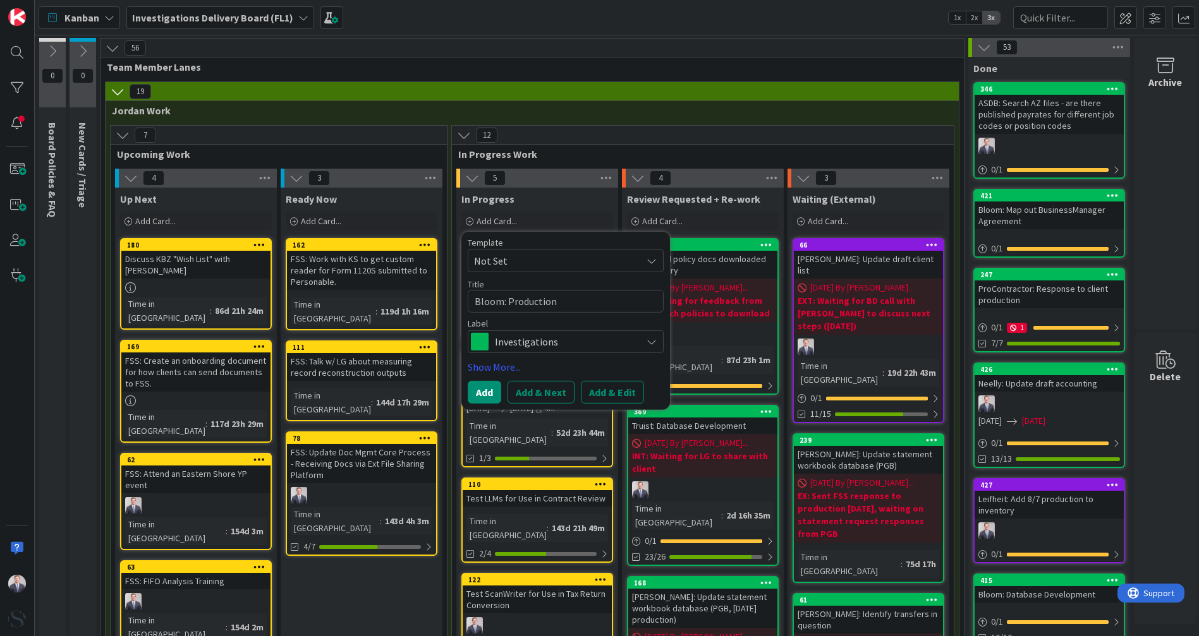
type textarea "x"
type textarea "Bloom: Production"
type textarea "x"
type textarea "Bloom: Production R"
type textarea "x"
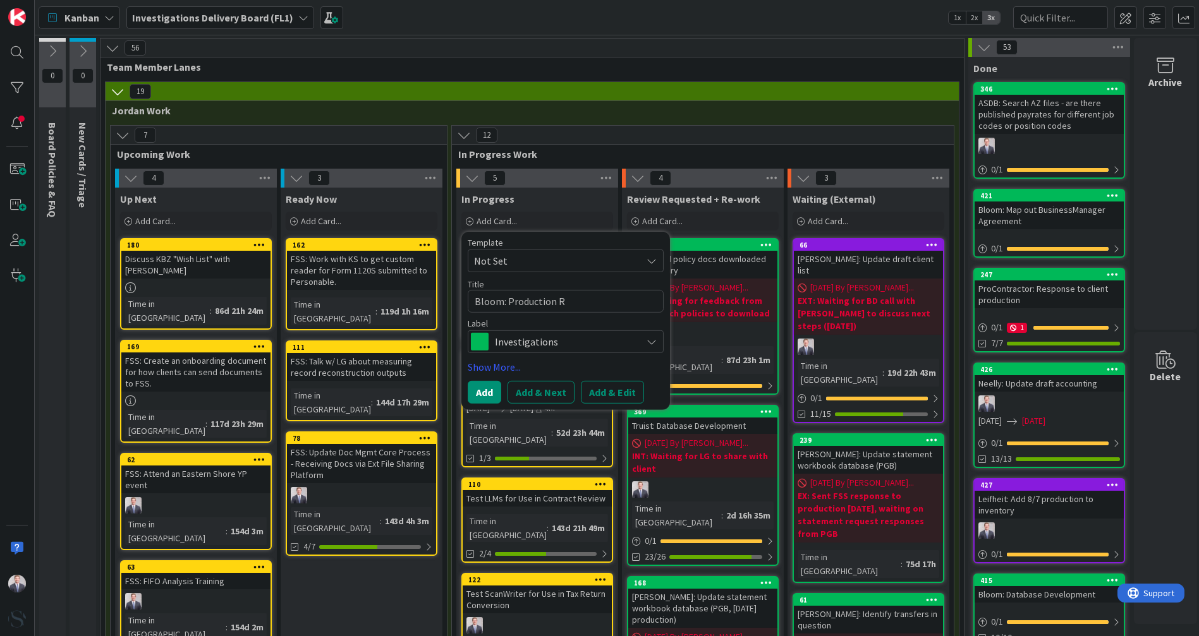
type textarea "Bloom: Production Re"
type textarea "x"
type textarea "Bloom: Production Rev"
type textarea "x"
type textarea "Bloom: Production Revi"
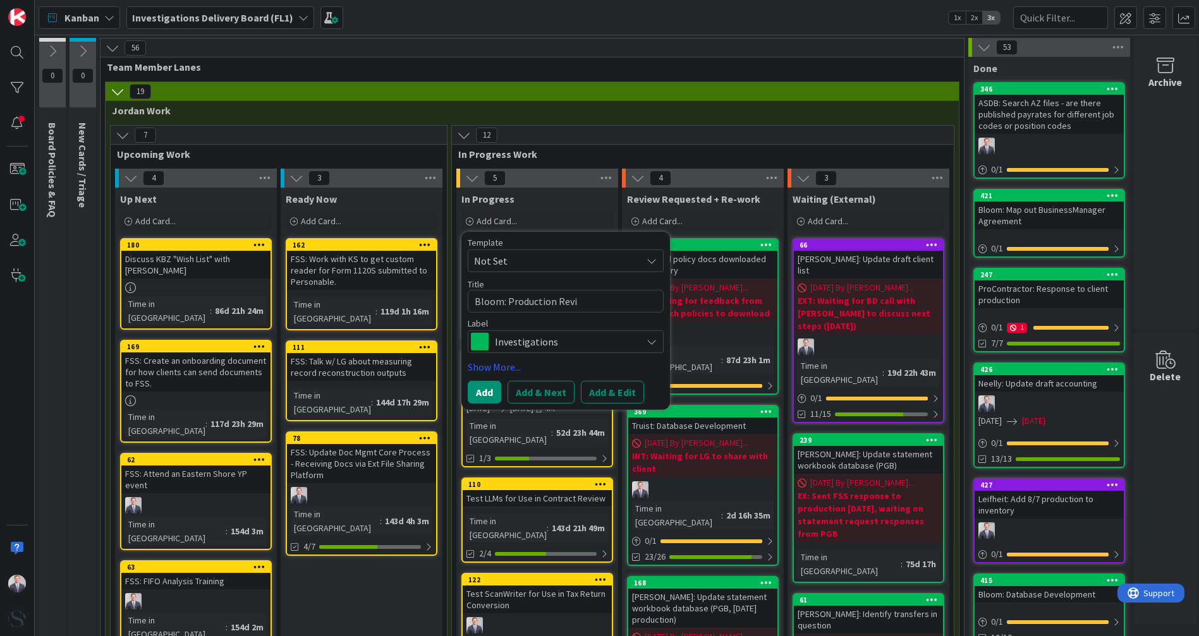
type textarea "x"
type textarea "Bloom: Production Revie"
type textarea "x"
type textarea "Bloom: Production Review"
click at [503, 365] on link "Show More..." at bounding box center [566, 367] width 196 height 15
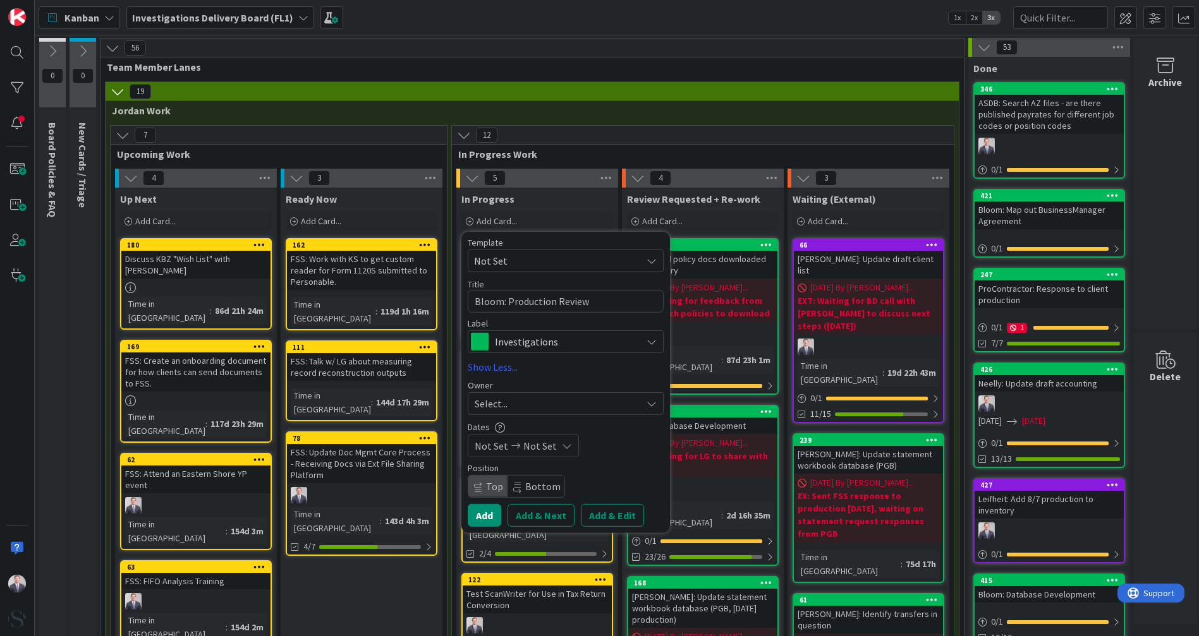
click at [586, 394] on div "Select..." at bounding box center [566, 403] width 196 height 23
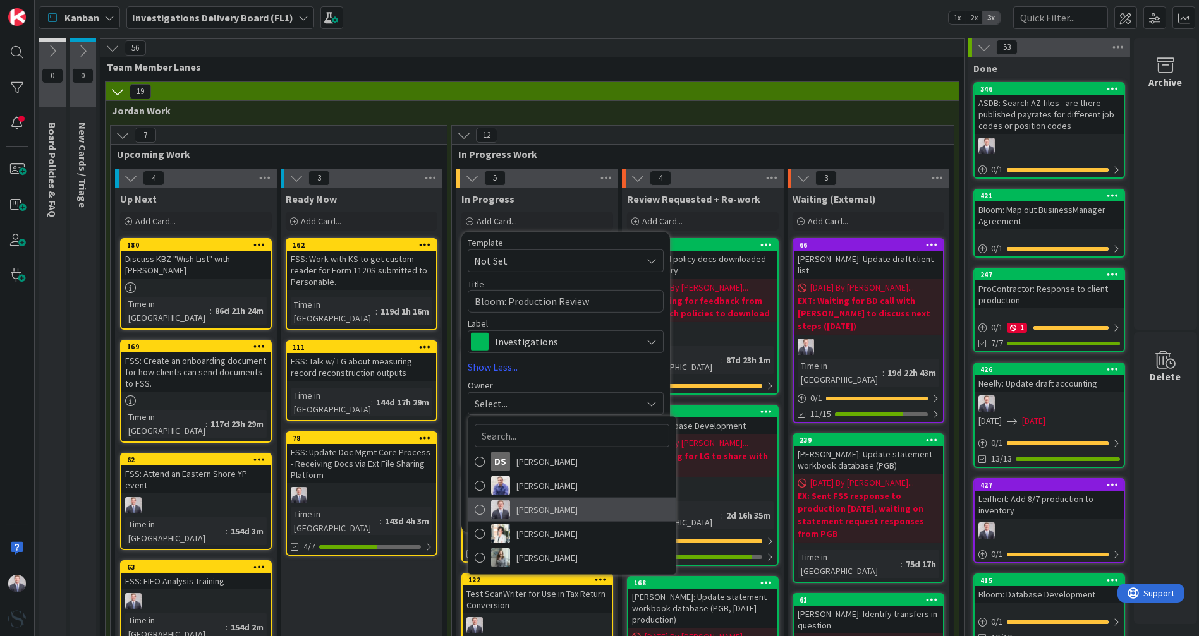
click at [484, 394] on link "[PERSON_NAME]" at bounding box center [571, 510] width 207 height 24
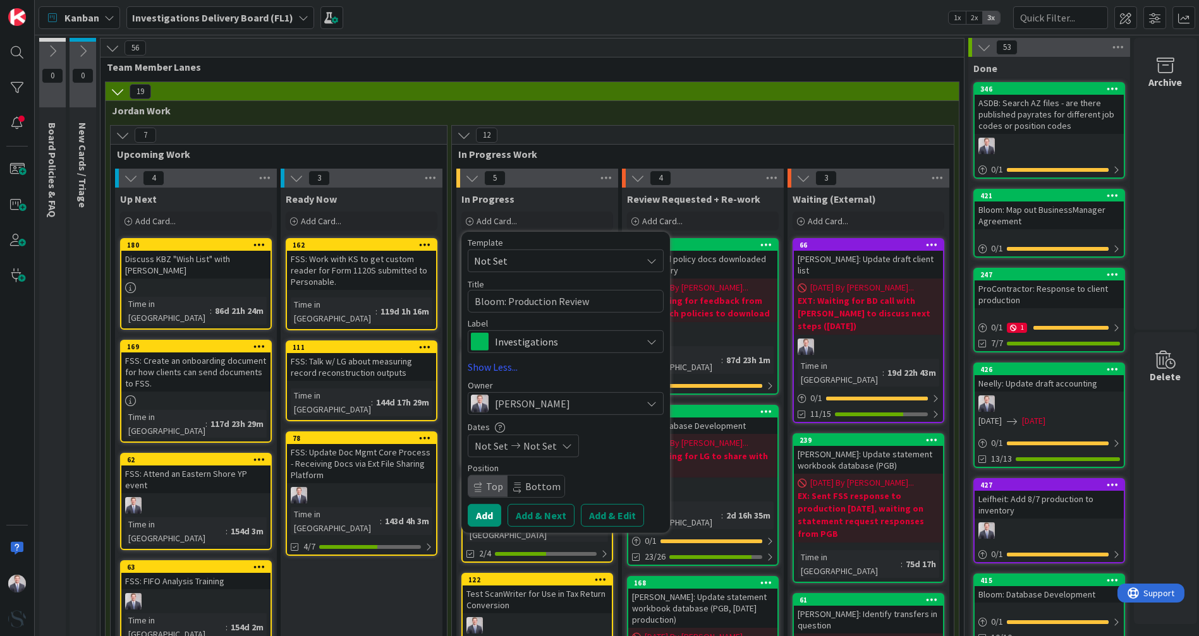
click at [586, 394] on button "Add & Edit" at bounding box center [612, 515] width 63 height 23
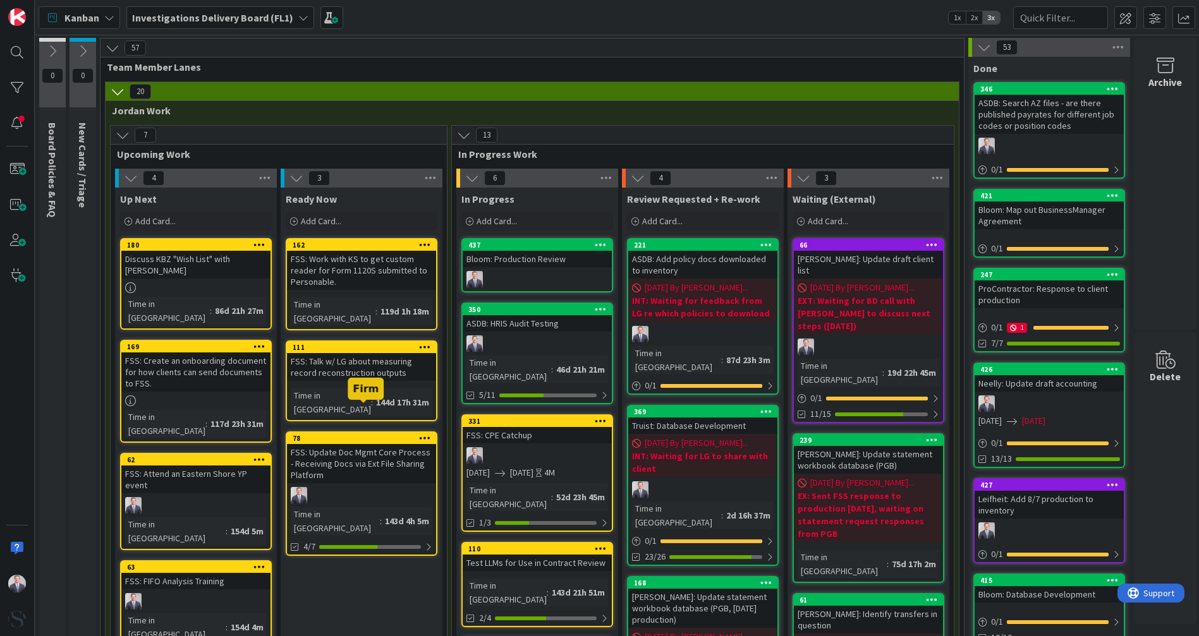
type textarea "x"
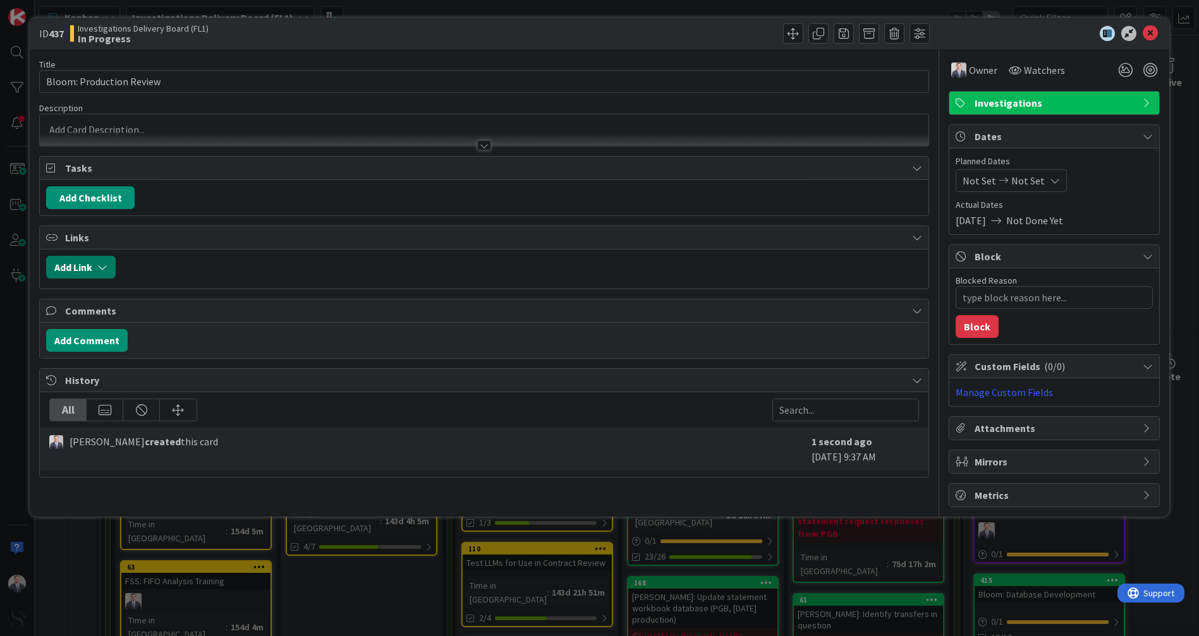
click at [82, 268] on button "Add Link" at bounding box center [81, 267] width 70 height 23
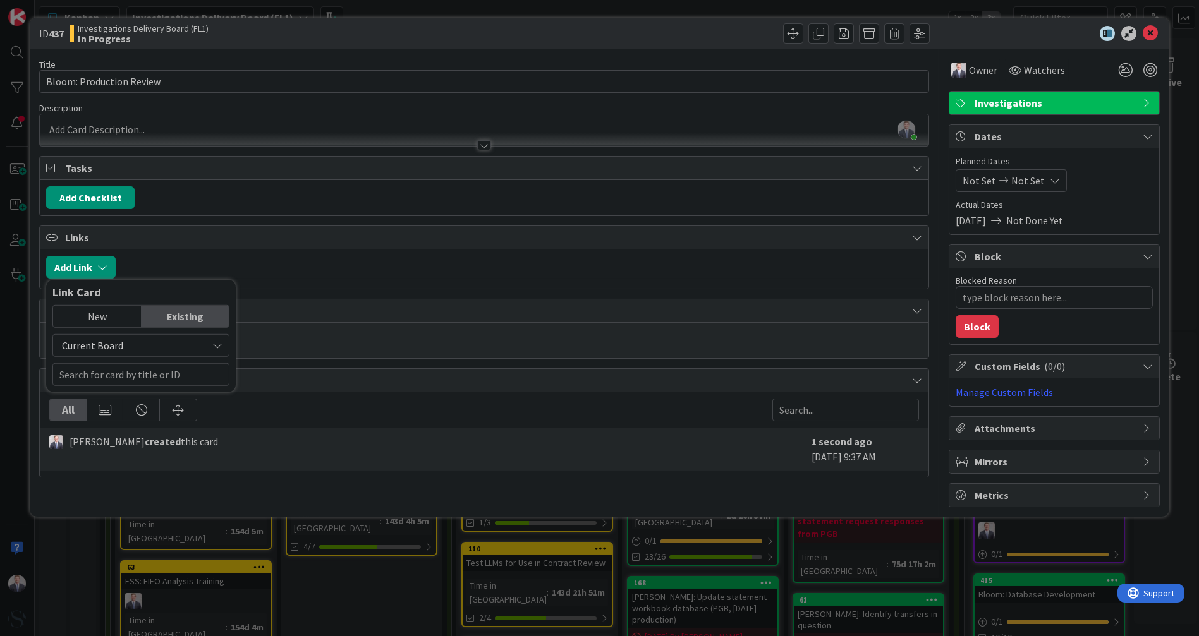
click at [80, 317] on div "New" at bounding box center [97, 316] width 88 height 21
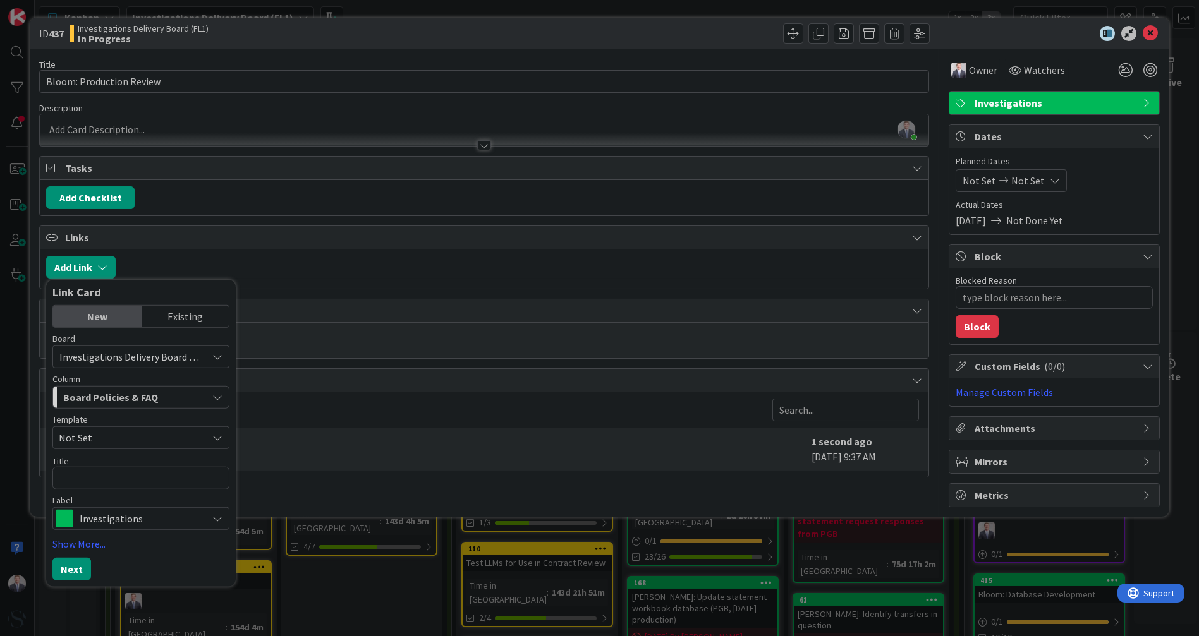
click at [174, 309] on div "Existing" at bounding box center [186, 316] width 88 height 21
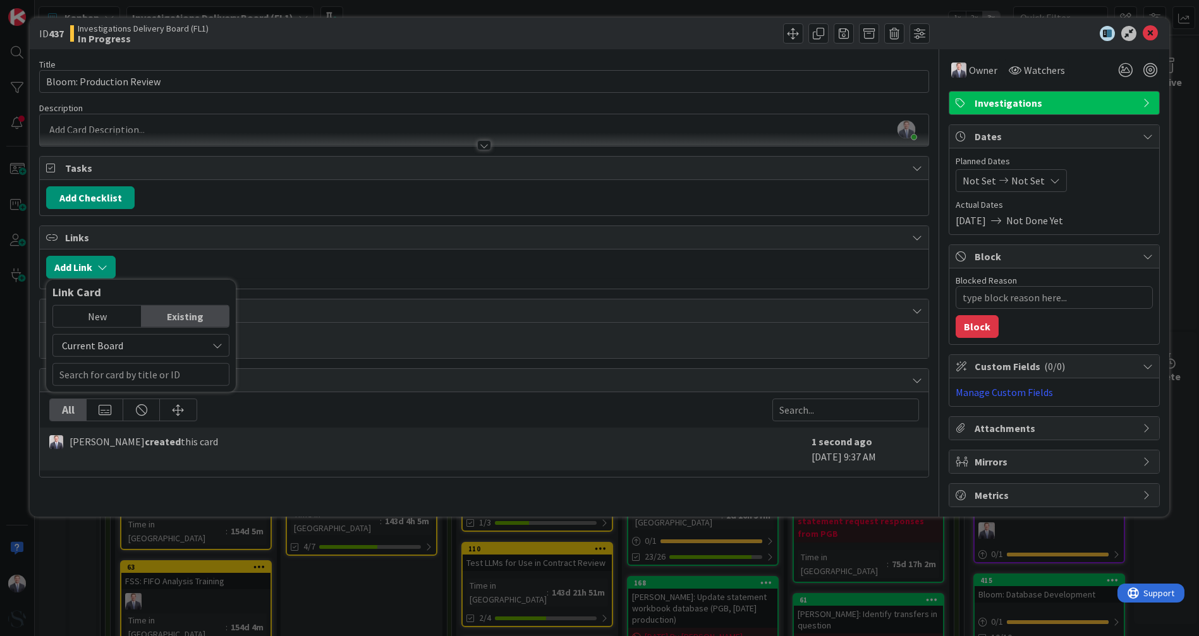
click at [146, 344] on span "Current Board" at bounding box center [130, 346] width 142 height 18
click at [131, 387] on link "All Boards" at bounding box center [147, 398] width 188 height 23
click at [150, 324] on div "Existing" at bounding box center [186, 316] width 88 height 21
click at [138, 344] on span "All Boards" at bounding box center [130, 346] width 142 height 18
click at [131, 394] on span "All Boards" at bounding box center [147, 398] width 176 height 19
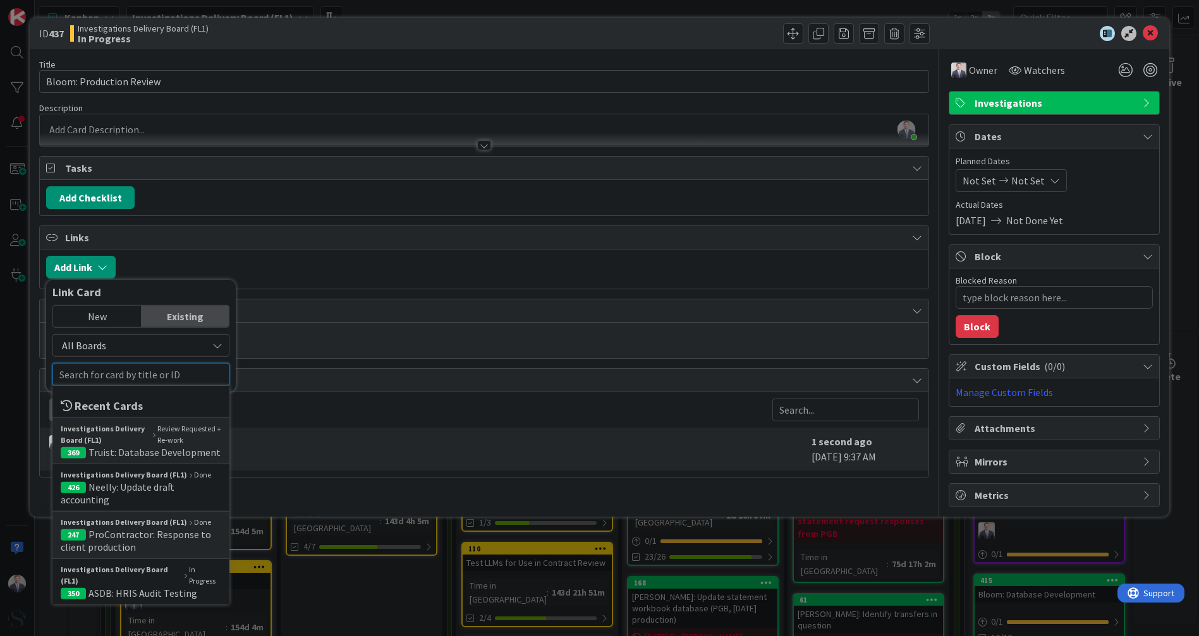
click at [124, 363] on input "text" at bounding box center [140, 374] width 177 height 23
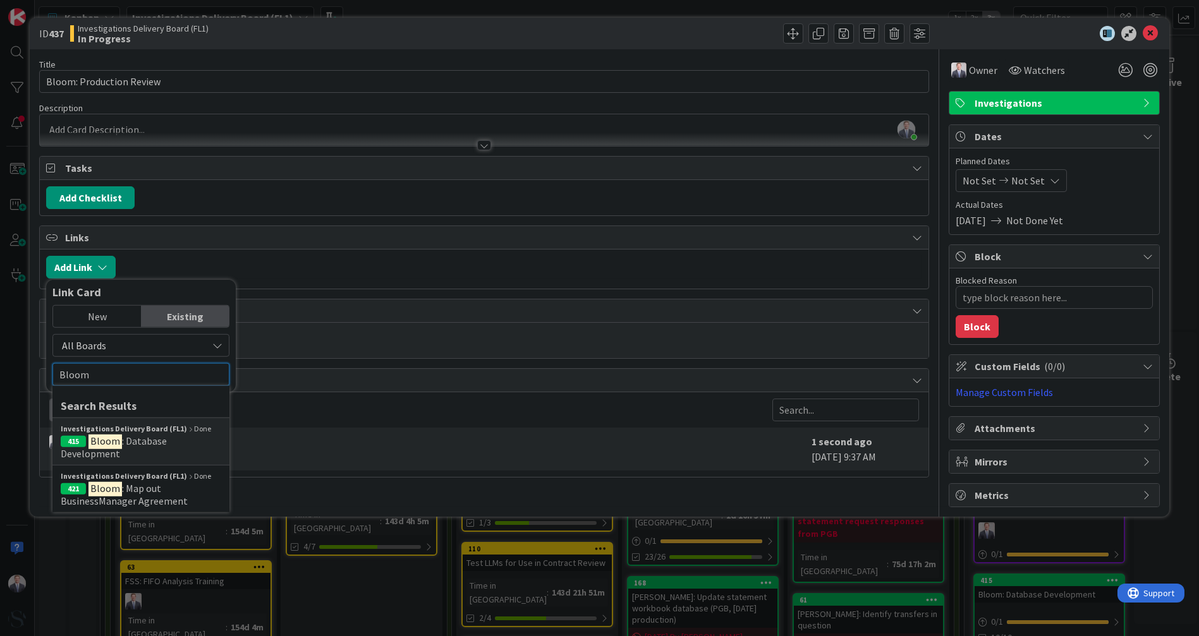
click at [159, 376] on input "Bloom" at bounding box center [140, 374] width 177 height 23
type input "Bloom"
click at [146, 342] on span "All Boards" at bounding box center [130, 346] width 142 height 18
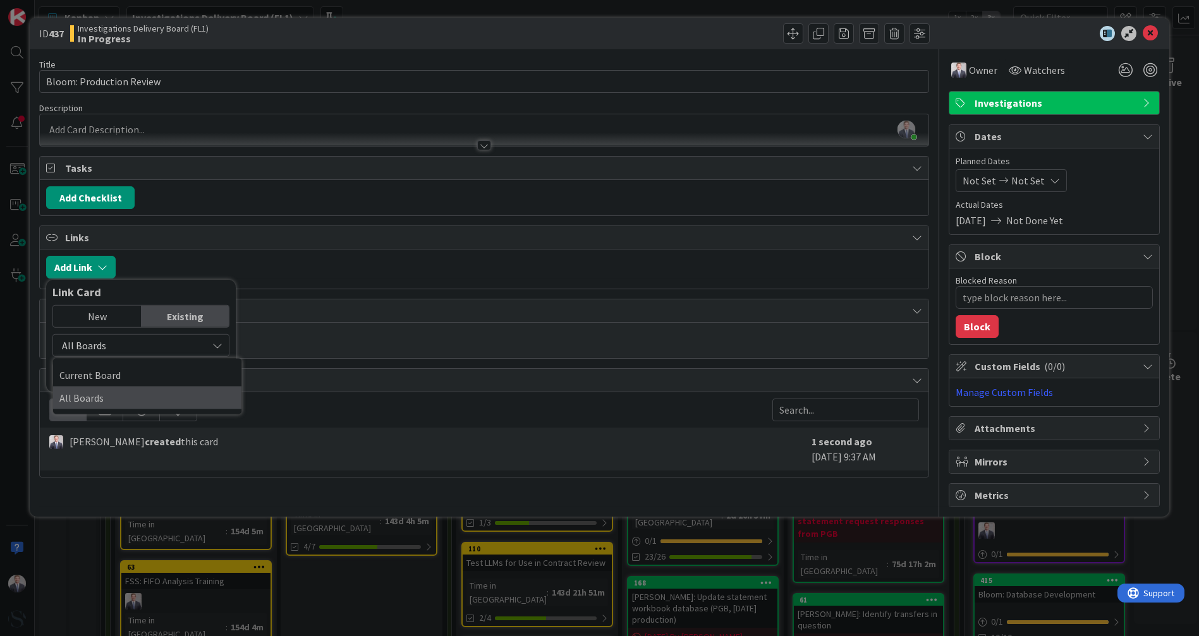
click at [135, 390] on span "All Boards" at bounding box center [147, 398] width 176 height 19
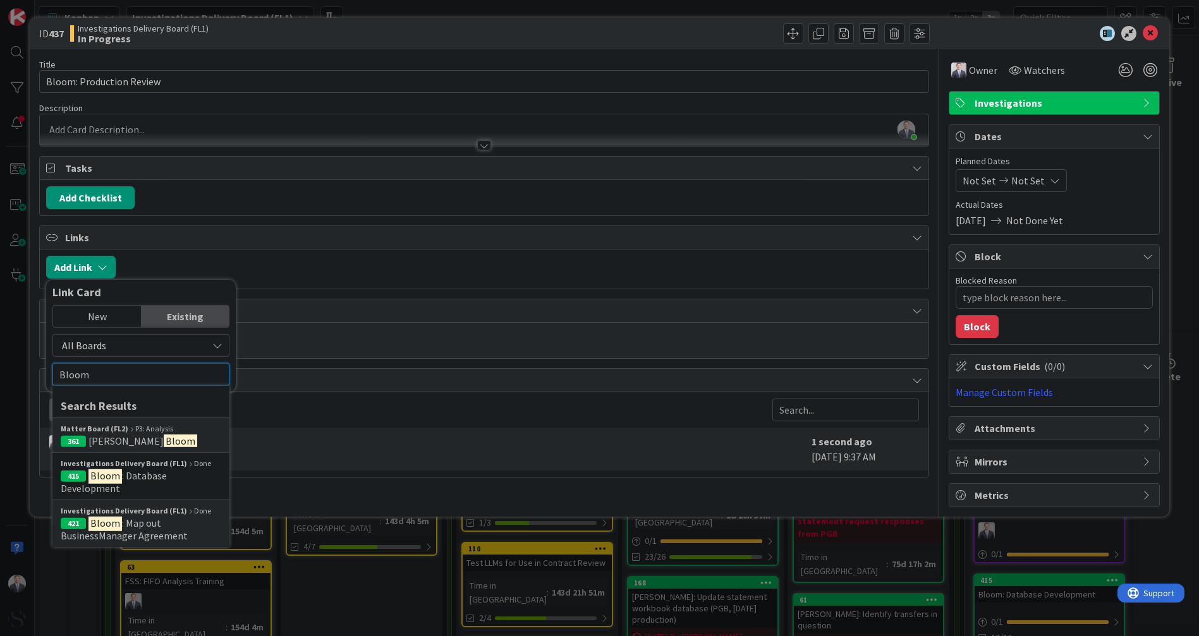
click at [131, 377] on input "Bloom" at bounding box center [140, 374] width 177 height 23
click at [154, 394] on div "Matter Board (FL2) P3: Analysis" at bounding box center [141, 428] width 161 height 11
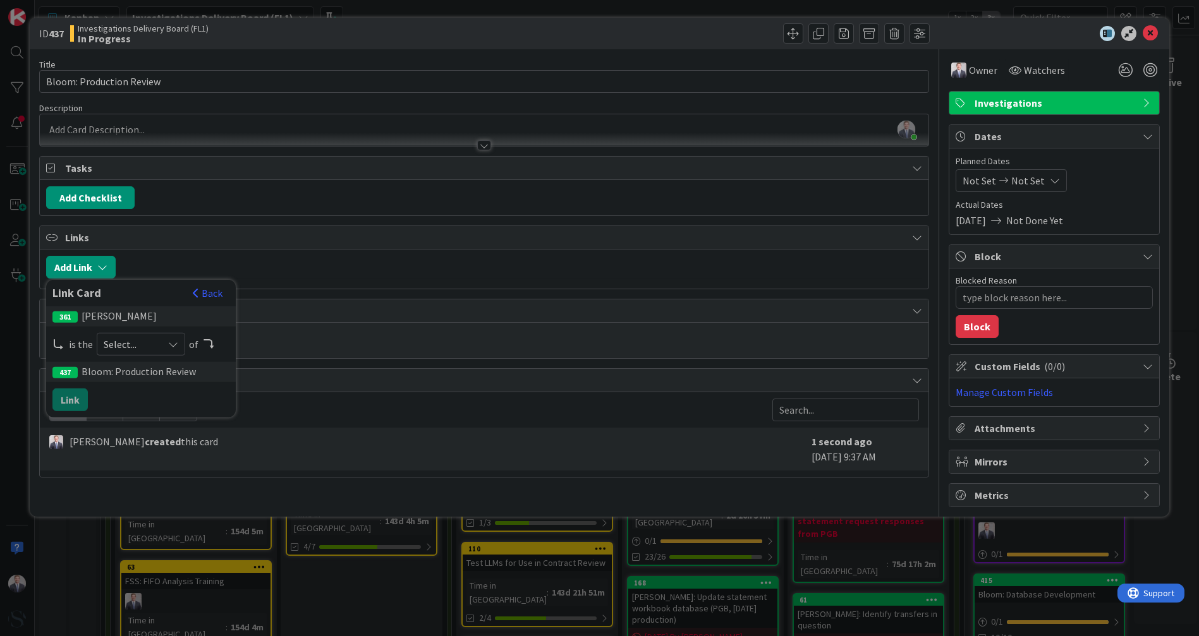
click at [169, 341] on icon at bounding box center [173, 344] width 10 height 10
click at [136, 365] on span "parent" at bounding box center [207, 374] width 143 height 19
click at [74, 394] on button "Link" at bounding box center [69, 400] width 35 height 23
type textarea "x"
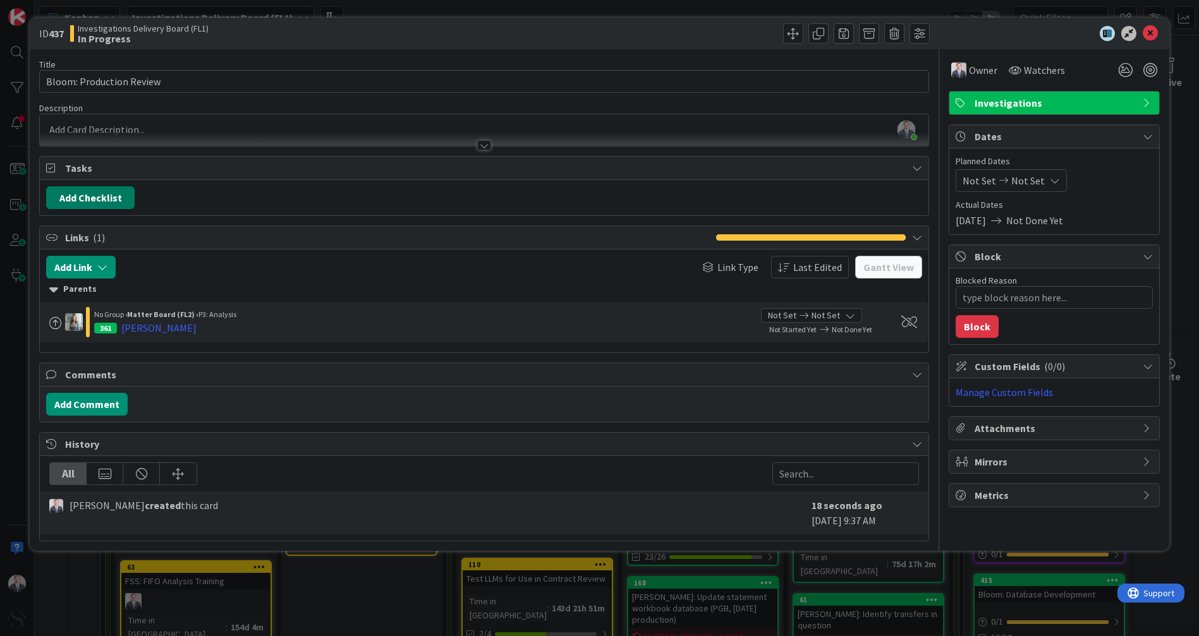
click at [81, 191] on button "Add Checklist" at bounding box center [90, 197] width 88 height 23
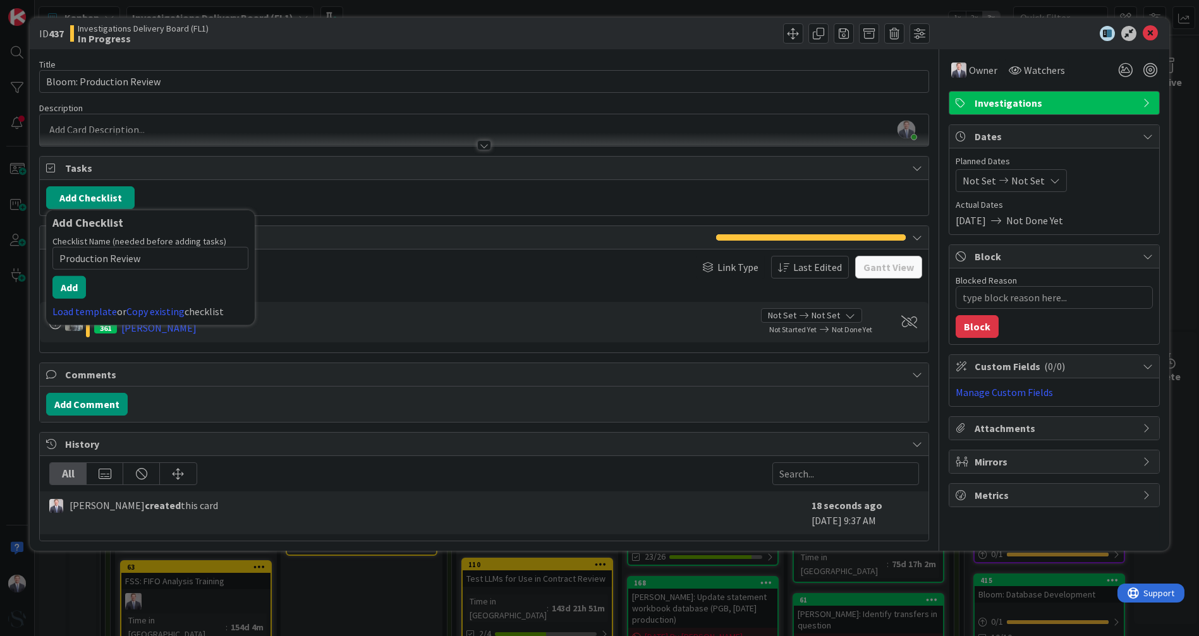
type input "Production Review"
click at [74, 284] on button "Add" at bounding box center [68, 287] width 33 height 23
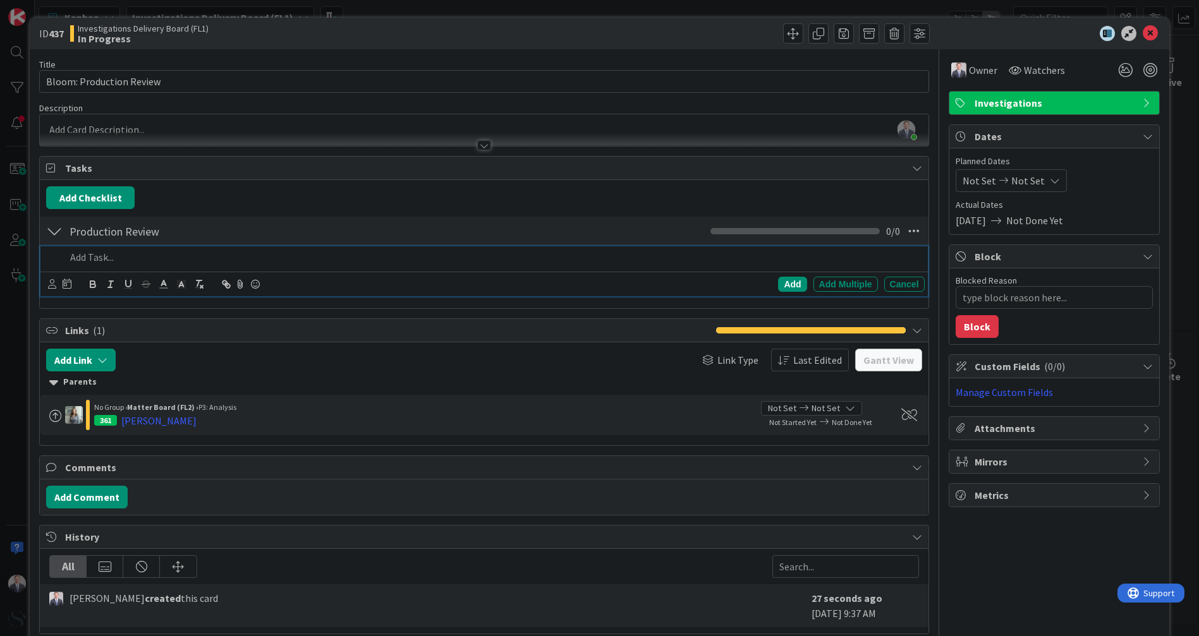
type textarea "x"
click at [586, 278] on div "Add" at bounding box center [792, 284] width 28 height 15
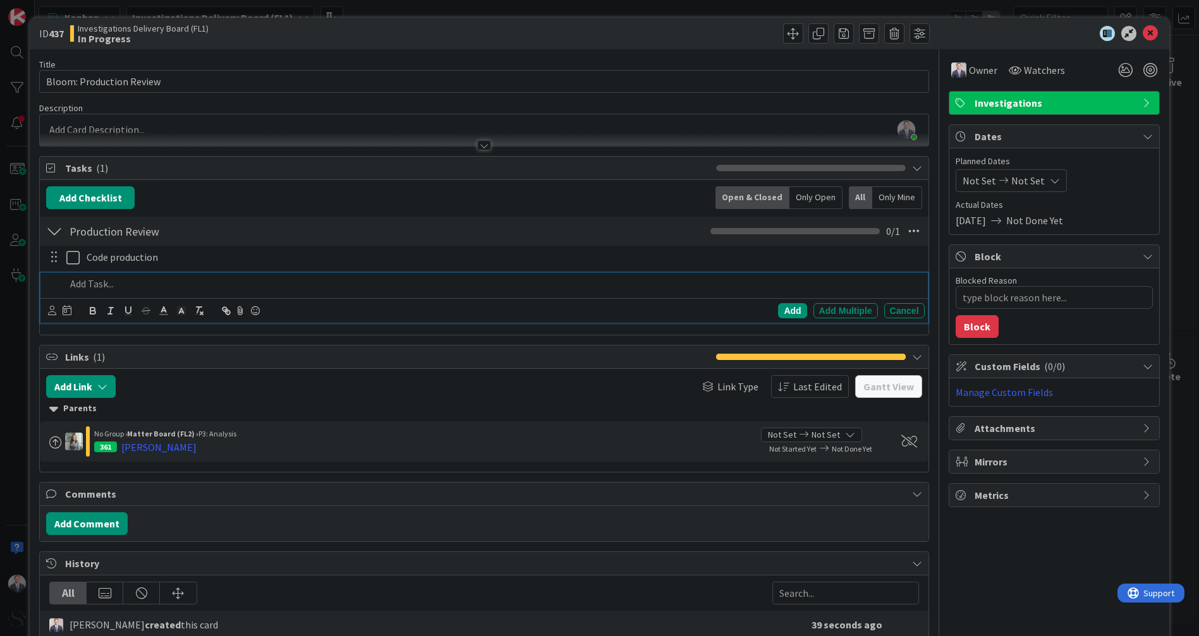
click at [182, 289] on div at bounding box center [492, 284] width 863 height 22
click at [586, 308] on div "Add" at bounding box center [792, 310] width 28 height 15
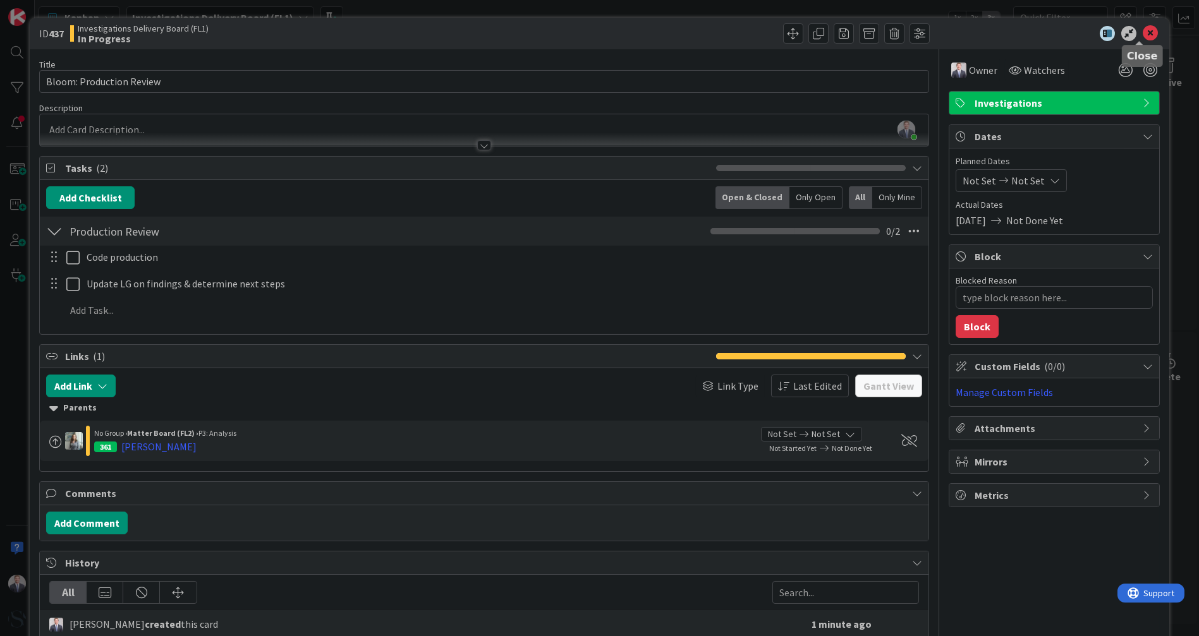
click at [586, 39] on icon at bounding box center [1149, 33] width 15 height 15
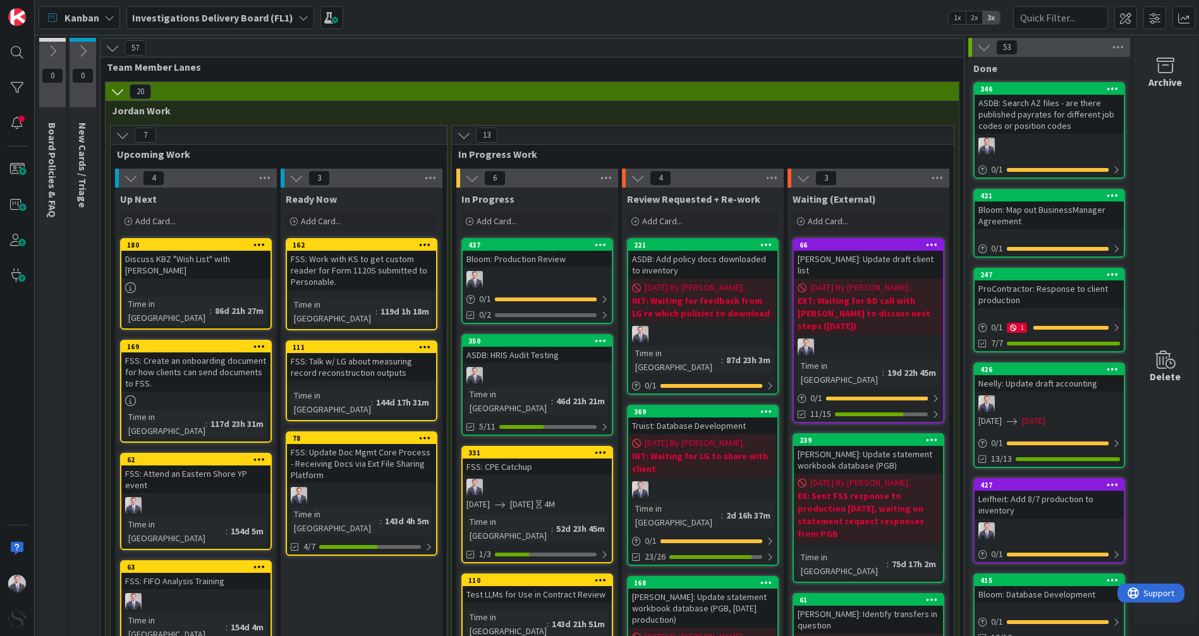
click at [531, 269] on link "437 Bloom: Production Review 0 / 1 0/2" at bounding box center [537, 281] width 152 height 86
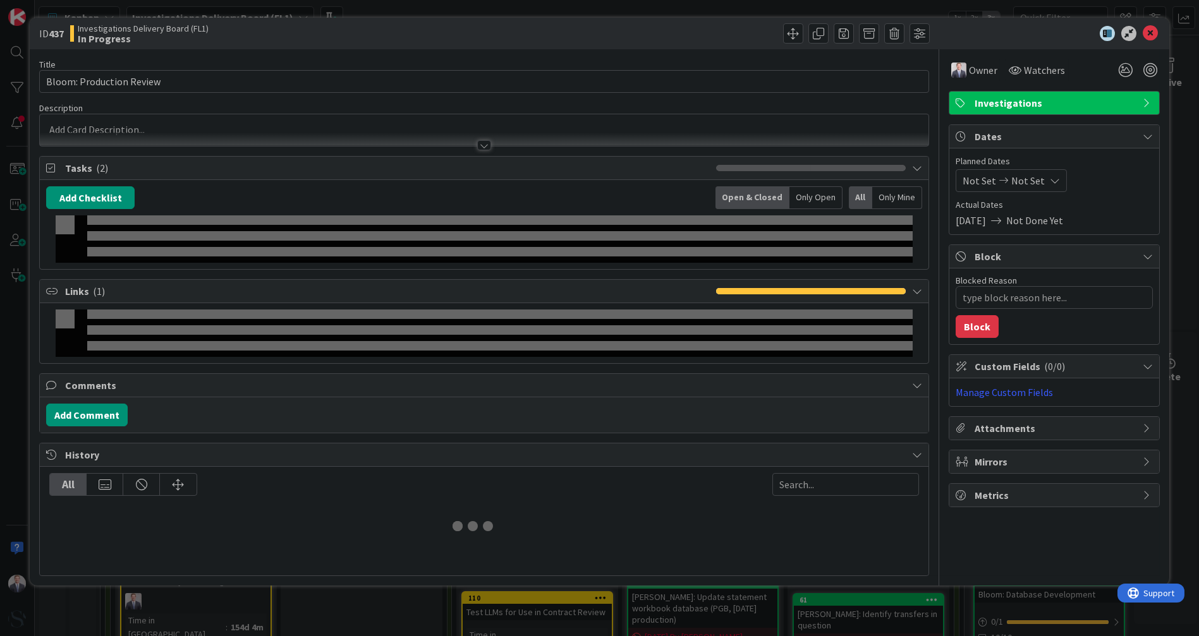
type textarea "x"
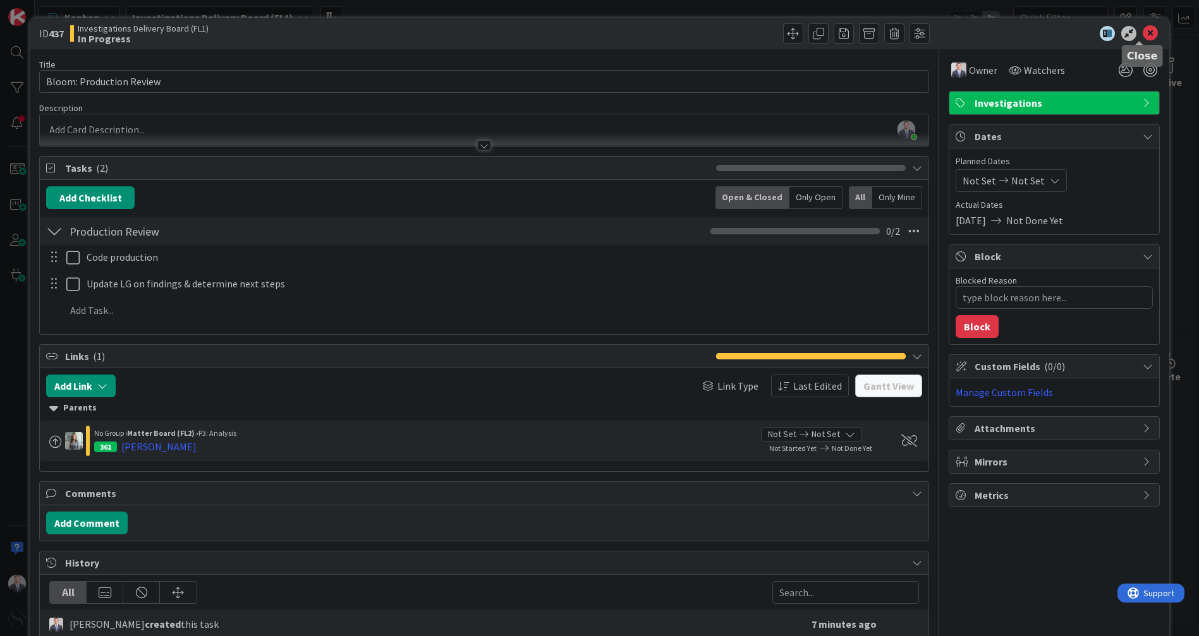
click at [586, 30] on icon at bounding box center [1149, 33] width 15 height 15
